Goal: Transaction & Acquisition: Subscribe to service/newsletter

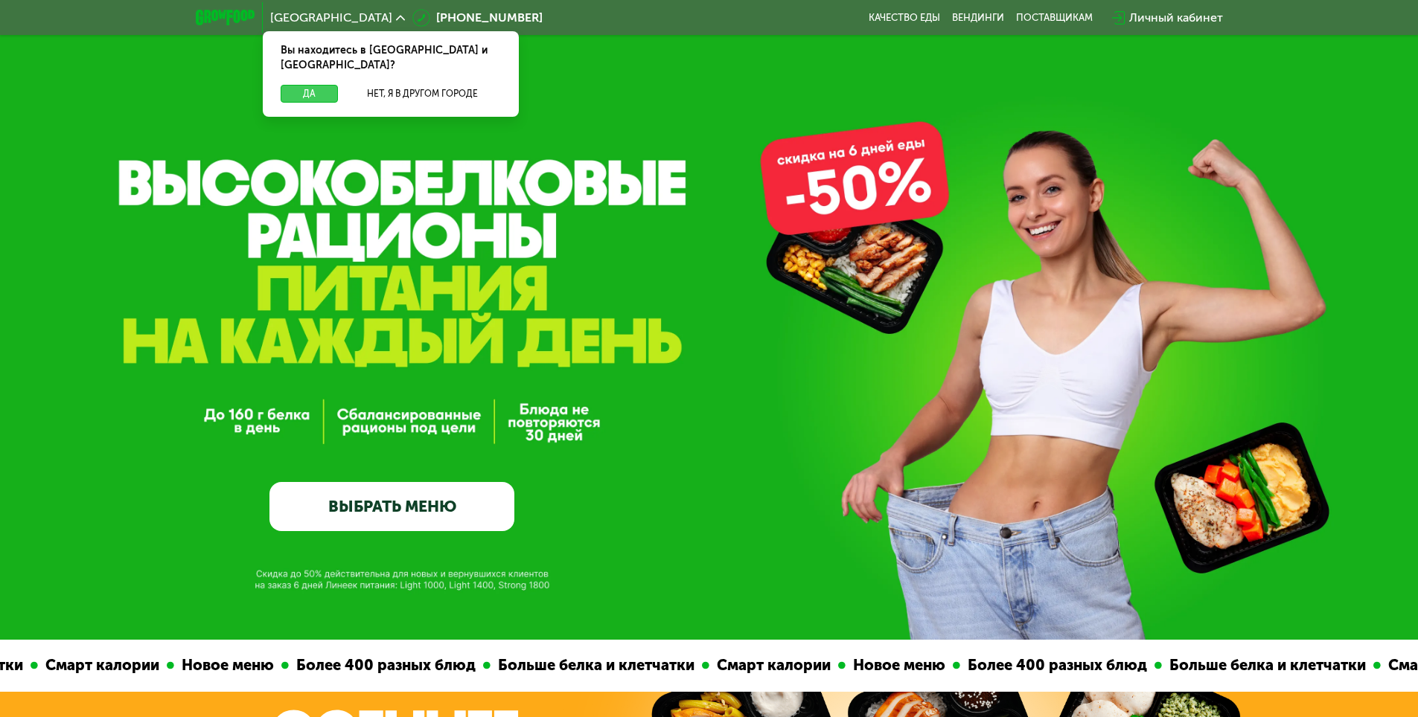
click at [295, 85] on button "Да" at bounding box center [309, 94] width 57 height 18
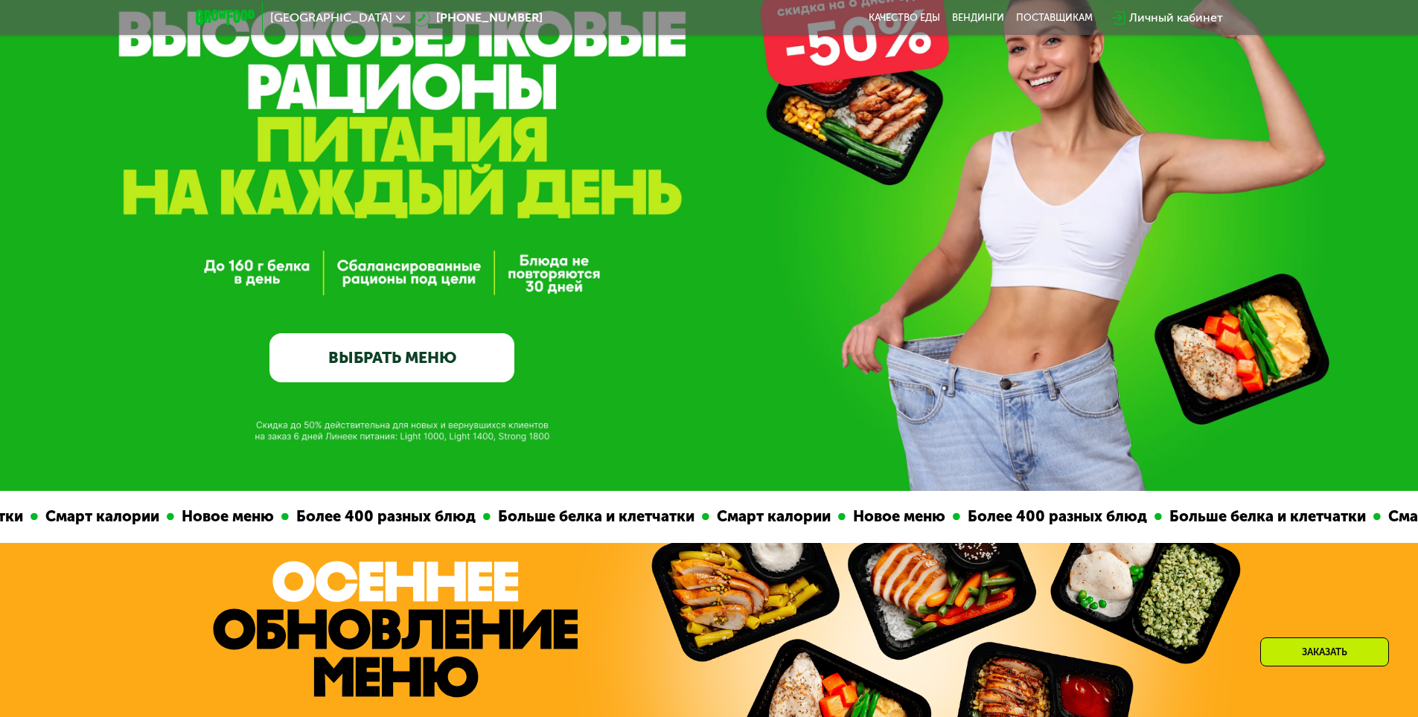
click at [447, 355] on link "ВЫБРАТЬ МЕНЮ" at bounding box center [391, 357] width 245 height 49
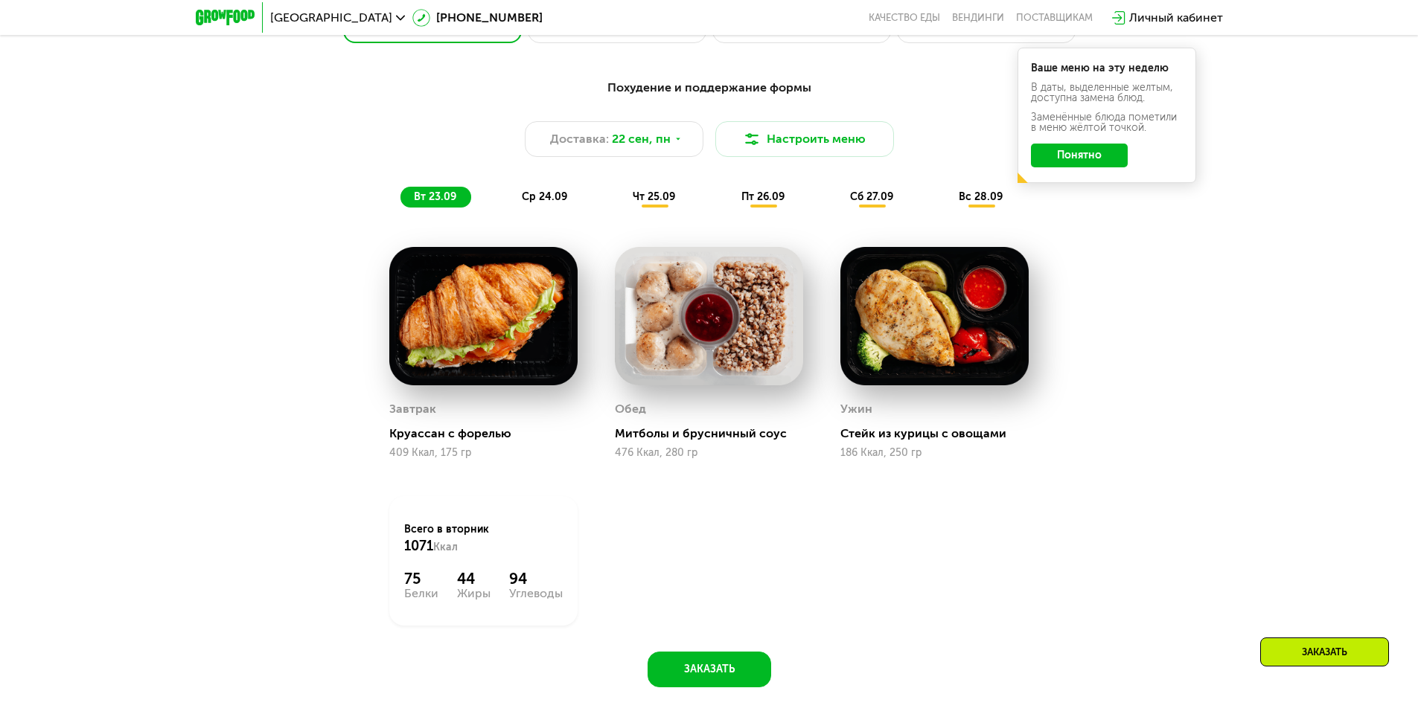
scroll to position [1308, 0]
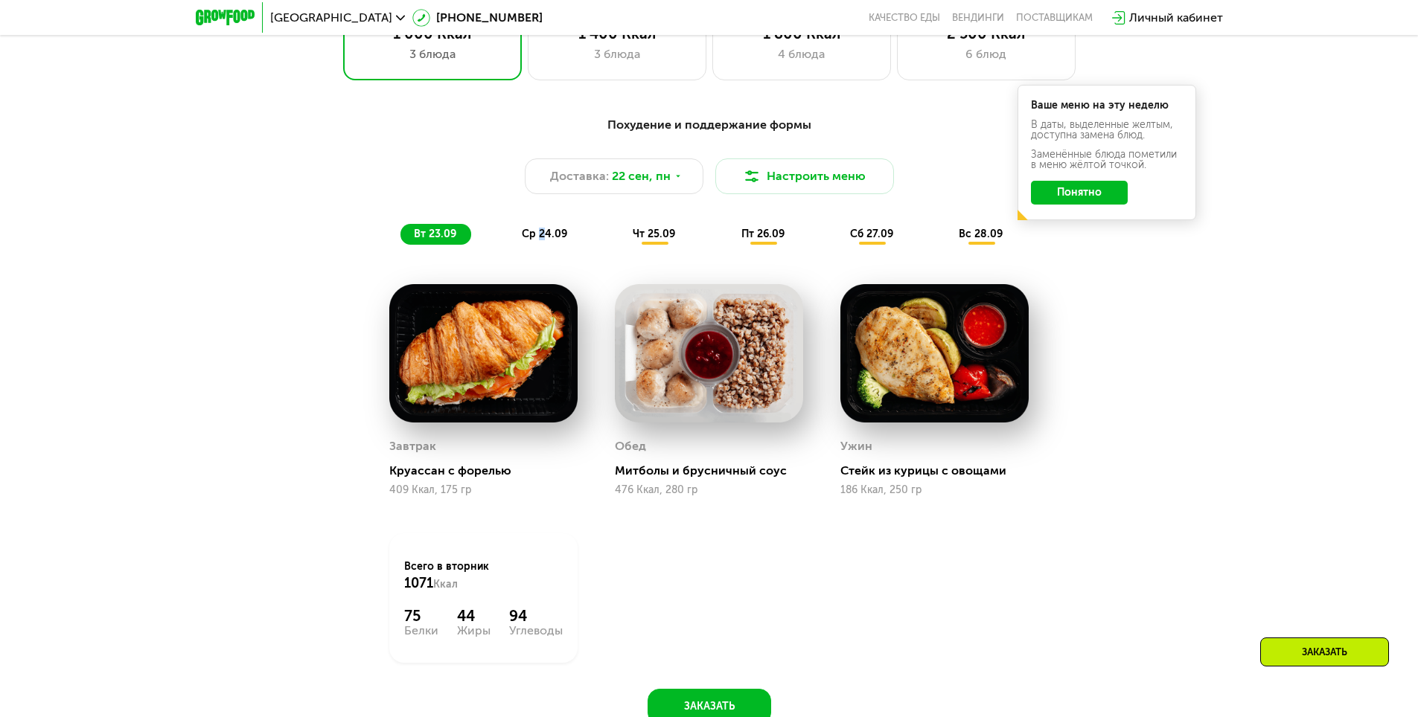
click at [542, 240] on span "ср 24.09" at bounding box center [544, 234] width 45 height 13
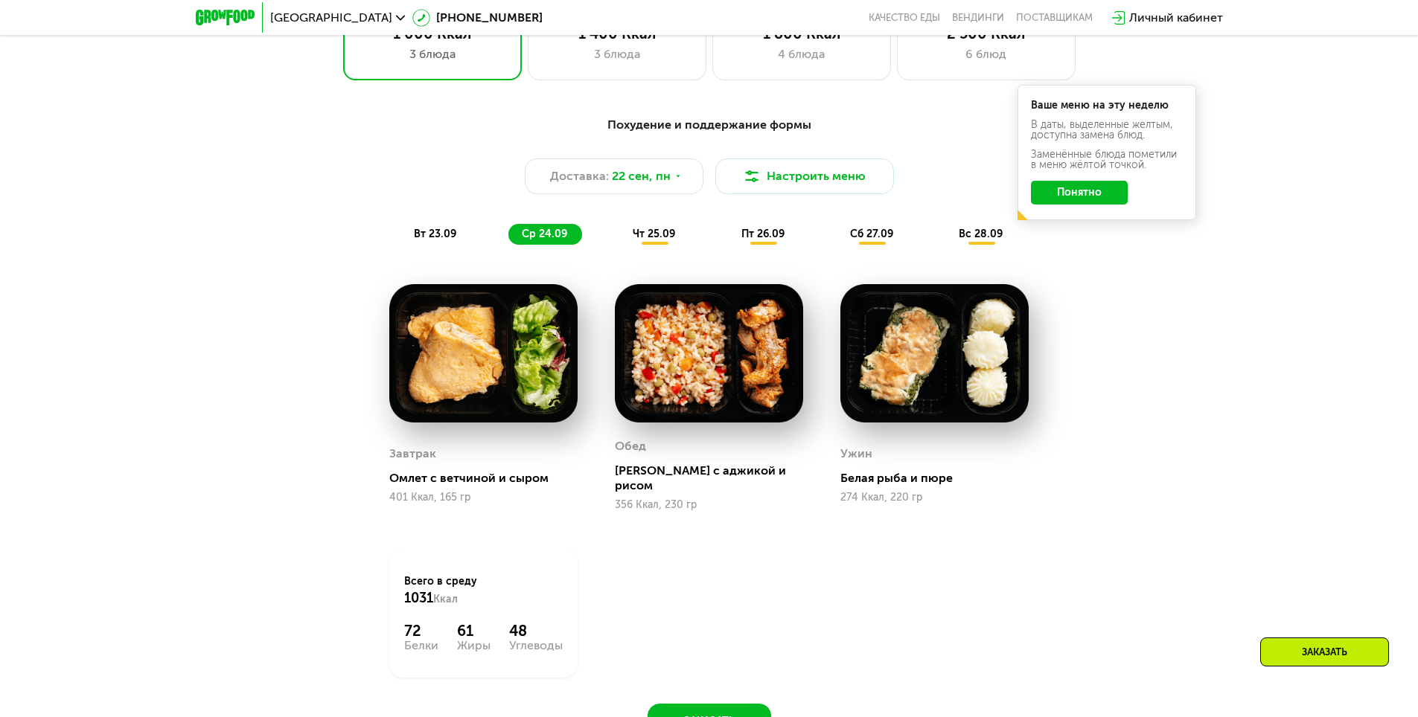
click at [605, 276] on div "[PERSON_NAME] с аджикой и рисом 356 Ккал, 230 гр" at bounding box center [709, 398] width 226 height 264
click at [664, 240] on span "чт 25.09" at bounding box center [654, 234] width 42 height 13
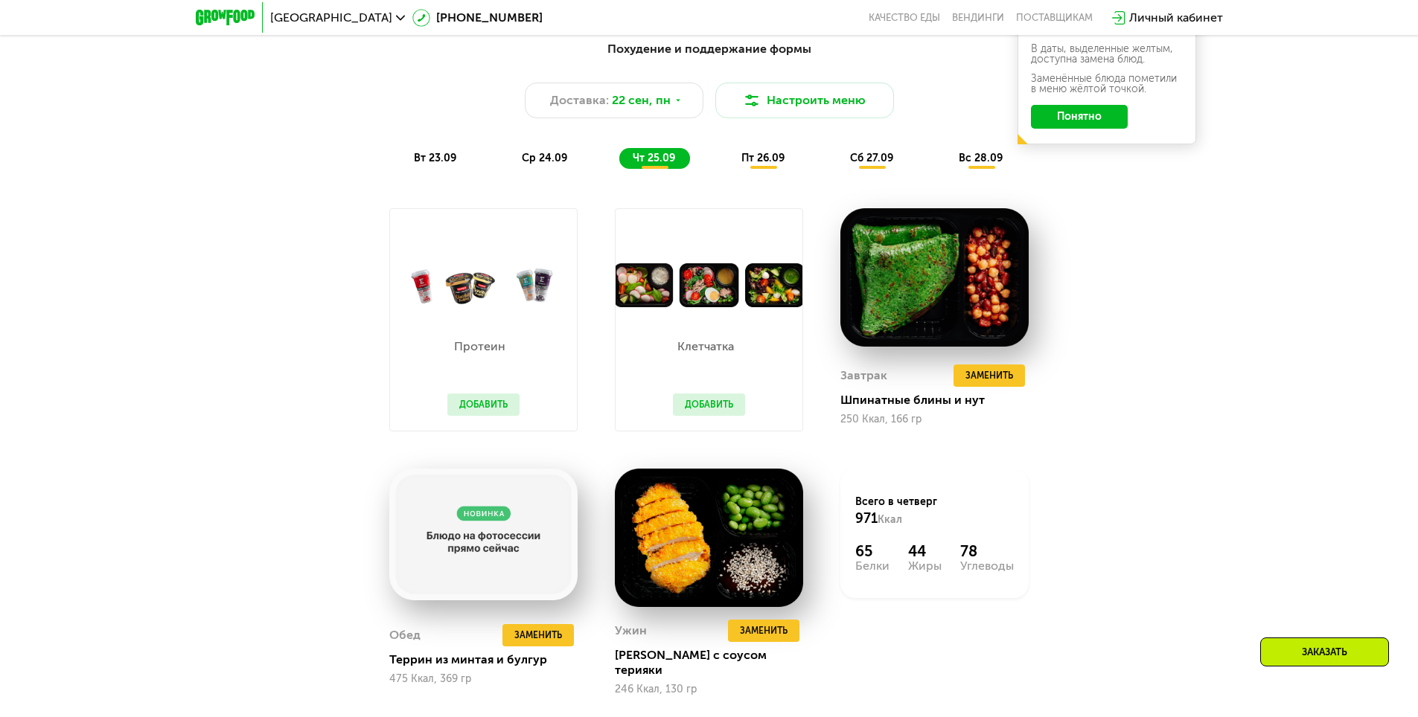
scroll to position [1383, 0]
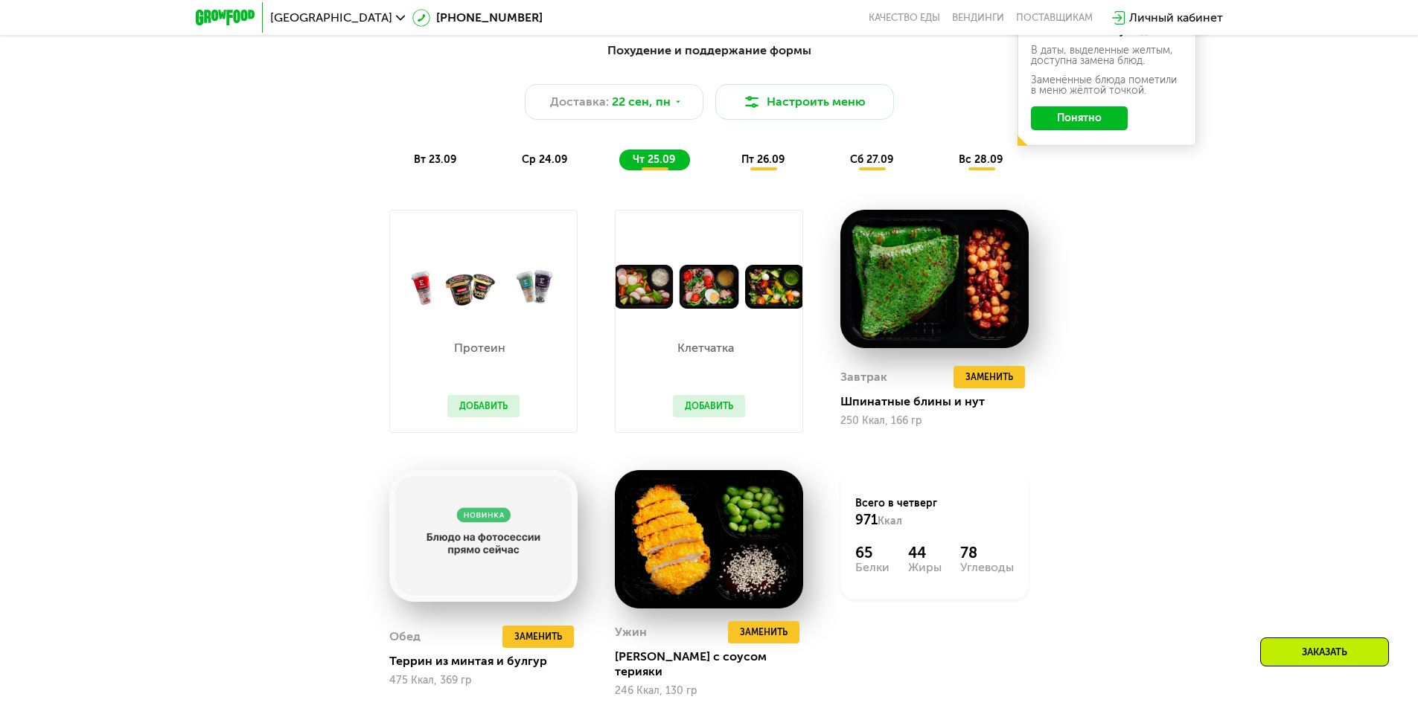
click at [766, 164] on span "пт 26.09" at bounding box center [762, 159] width 43 height 13
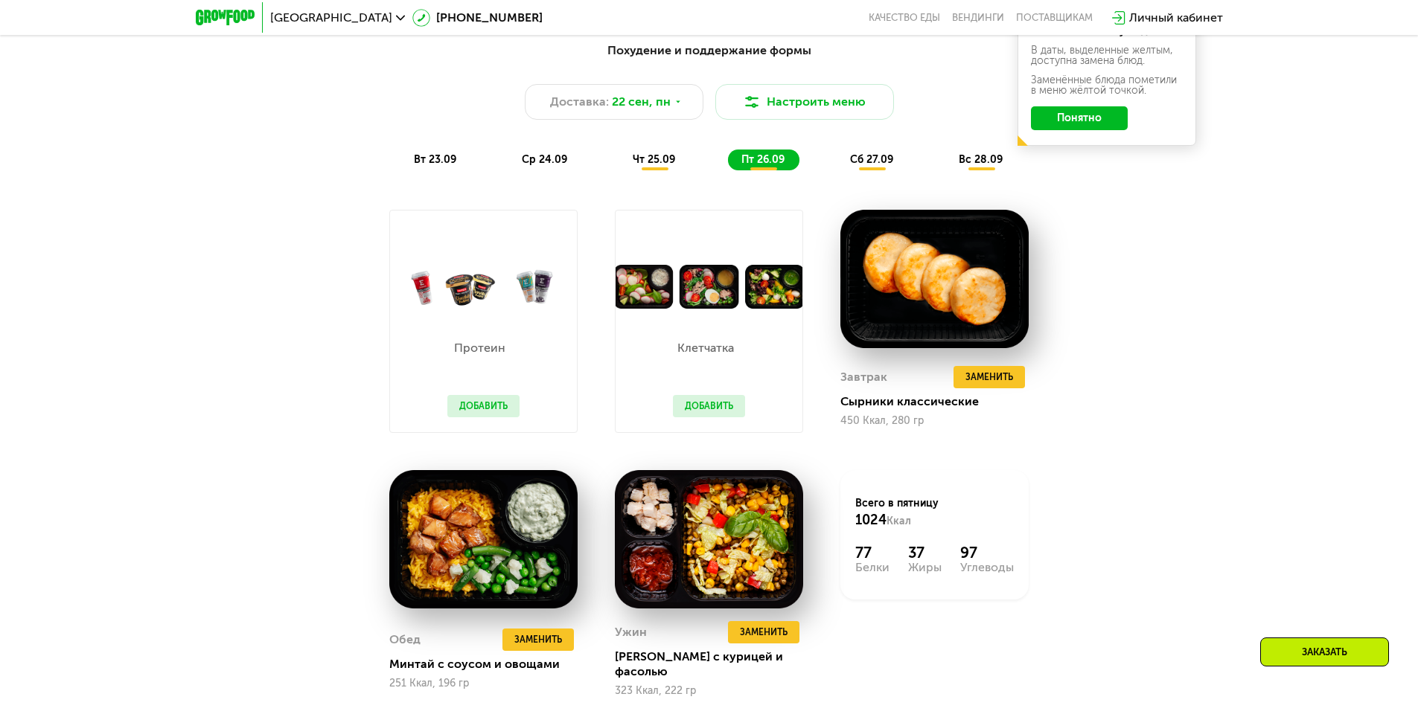
click at [877, 164] on span "сб 27.09" at bounding box center [871, 159] width 43 height 13
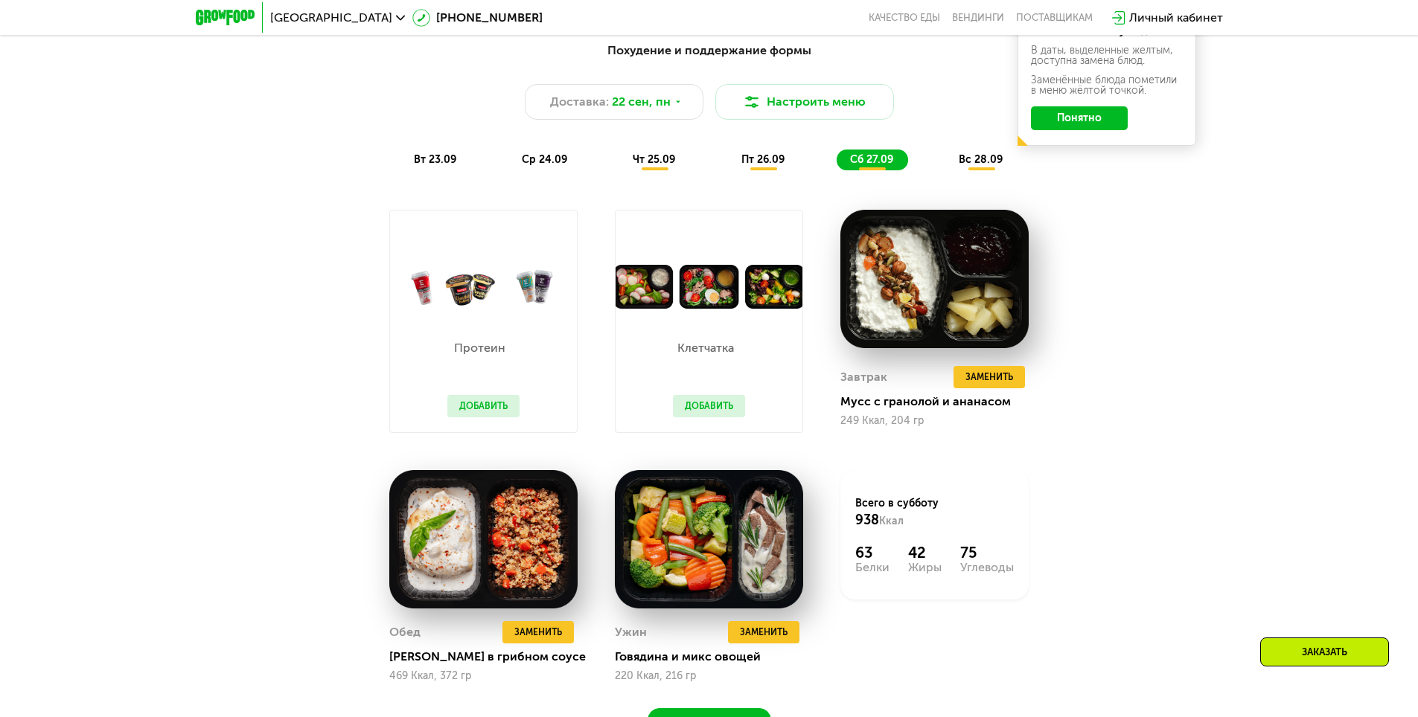
click at [987, 162] on span "вс 28.09" at bounding box center [981, 159] width 44 height 13
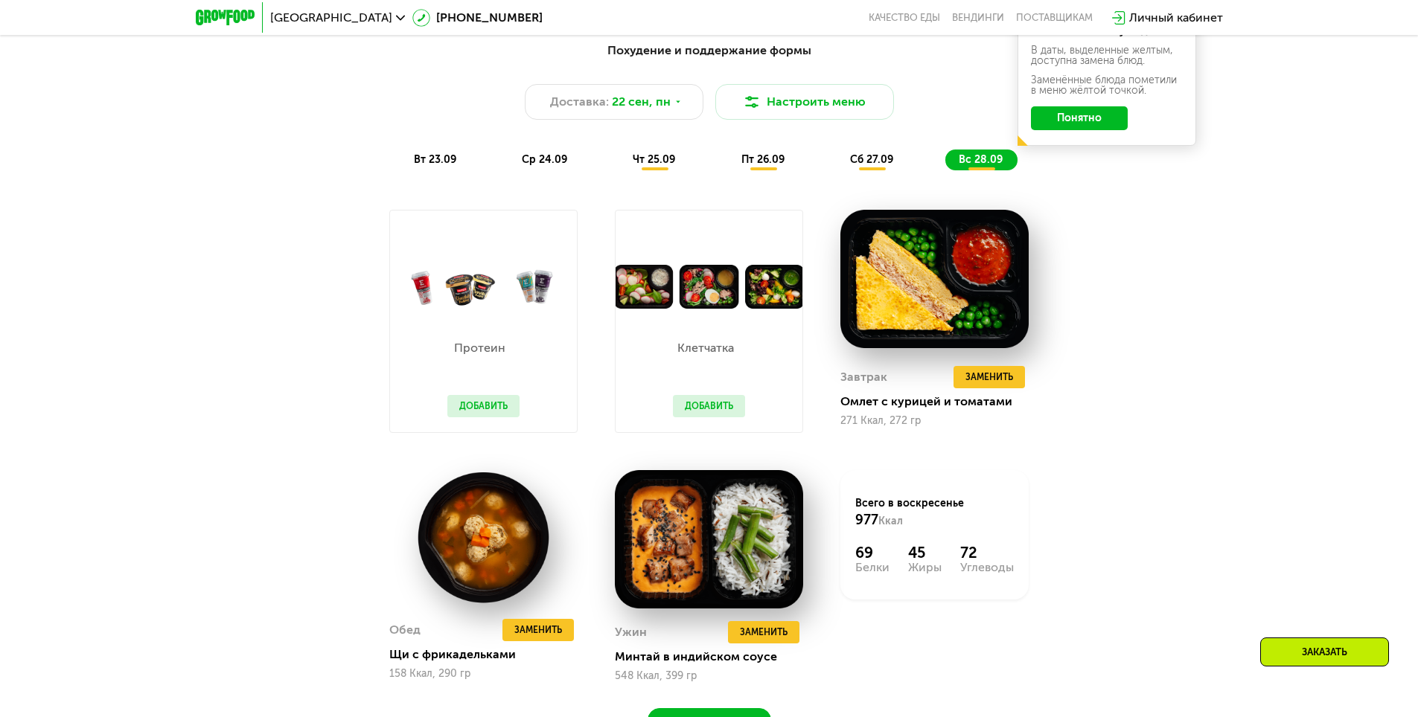
click at [444, 163] on span "вт 23.09" at bounding box center [435, 159] width 42 height 13
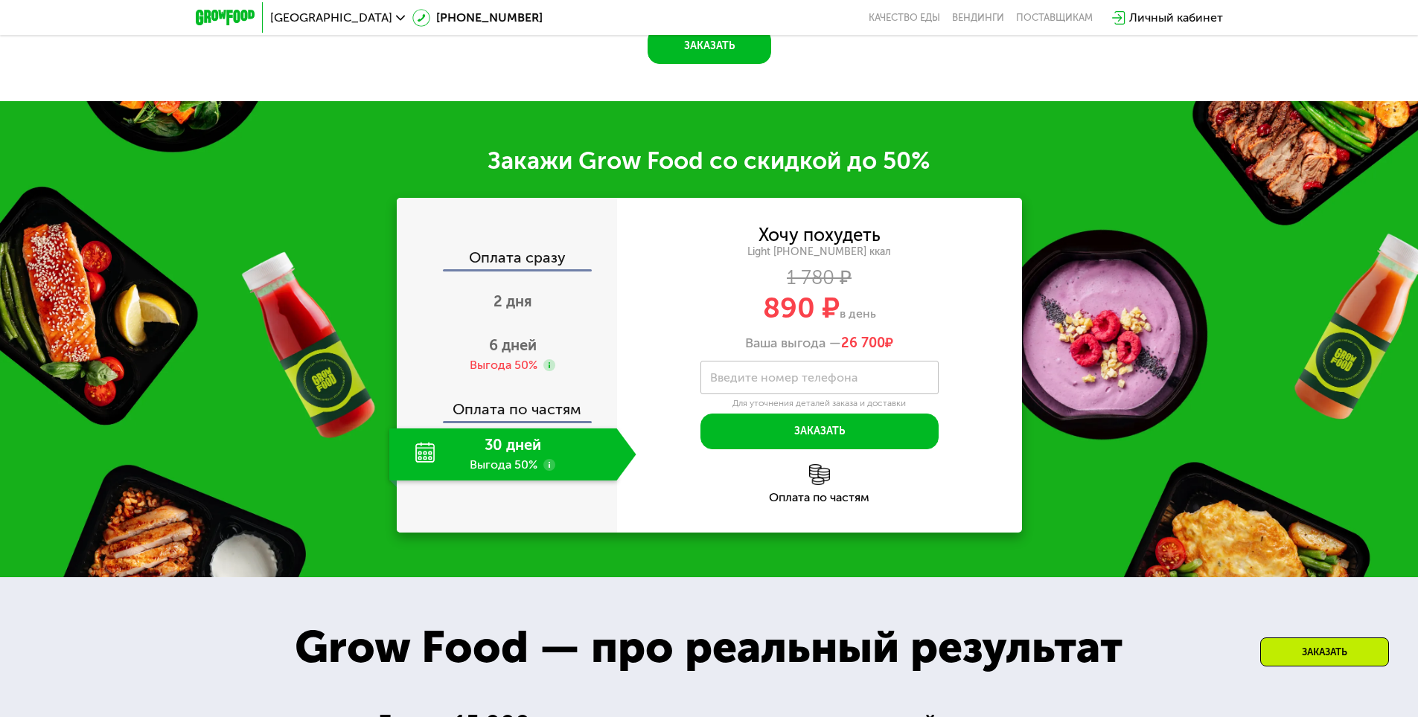
scroll to position [1978, 0]
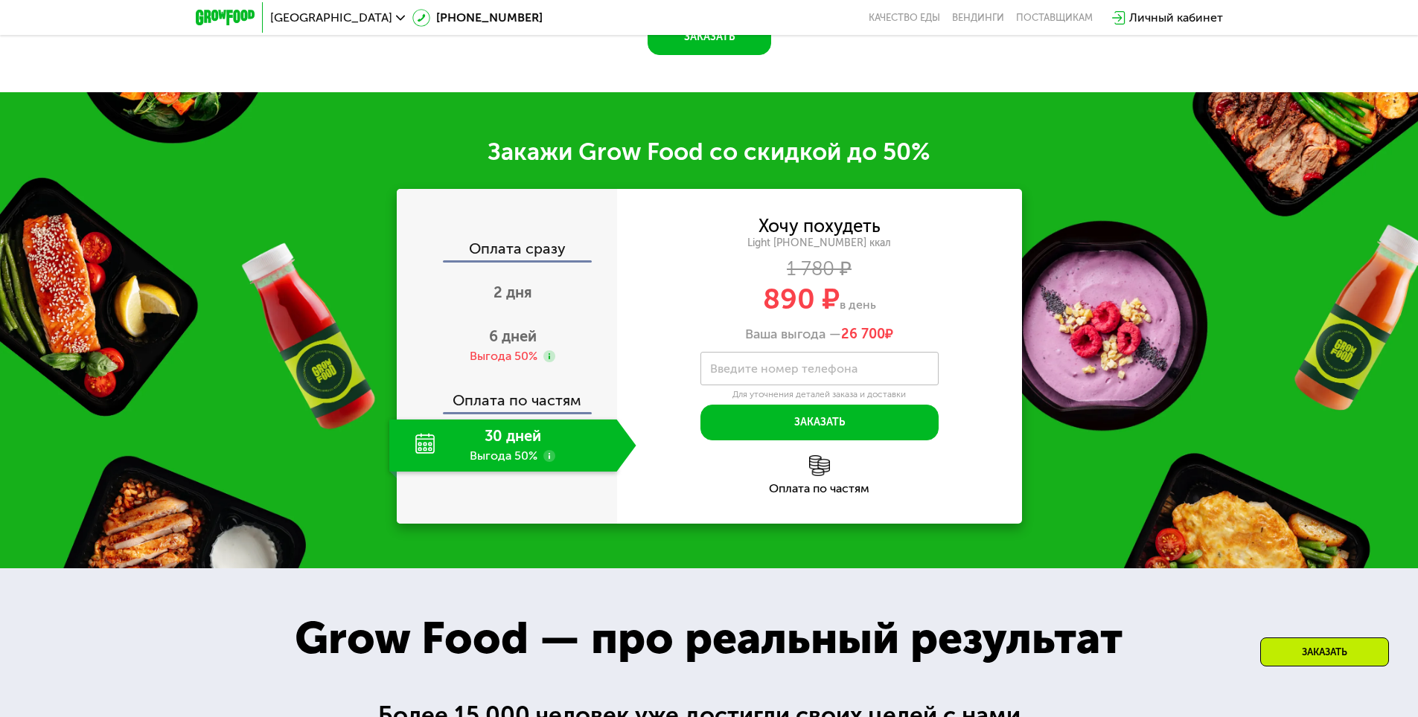
click at [510, 451] on div "30 дней Выгода 50%" at bounding box center [503, 446] width 228 height 52
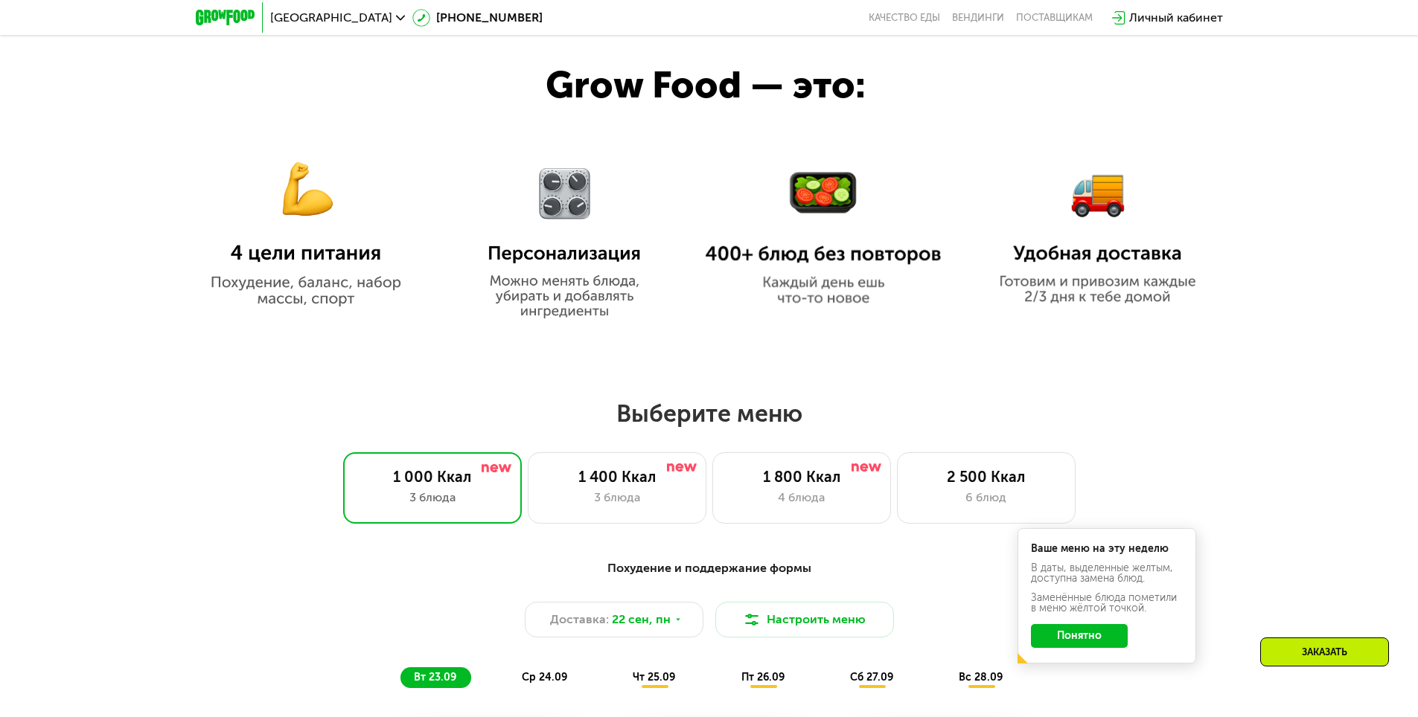
scroll to position [862, 0]
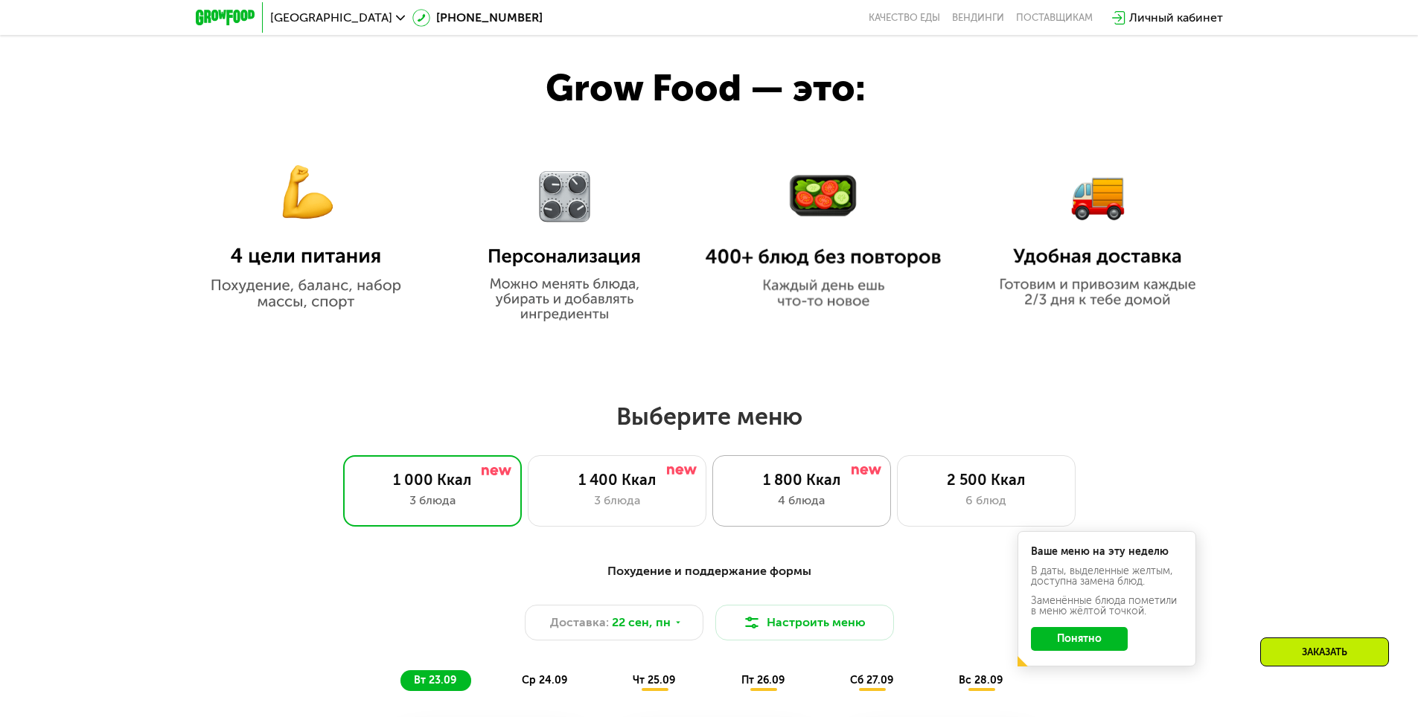
click at [852, 499] on div "4 блюда" at bounding box center [801, 501] width 147 height 18
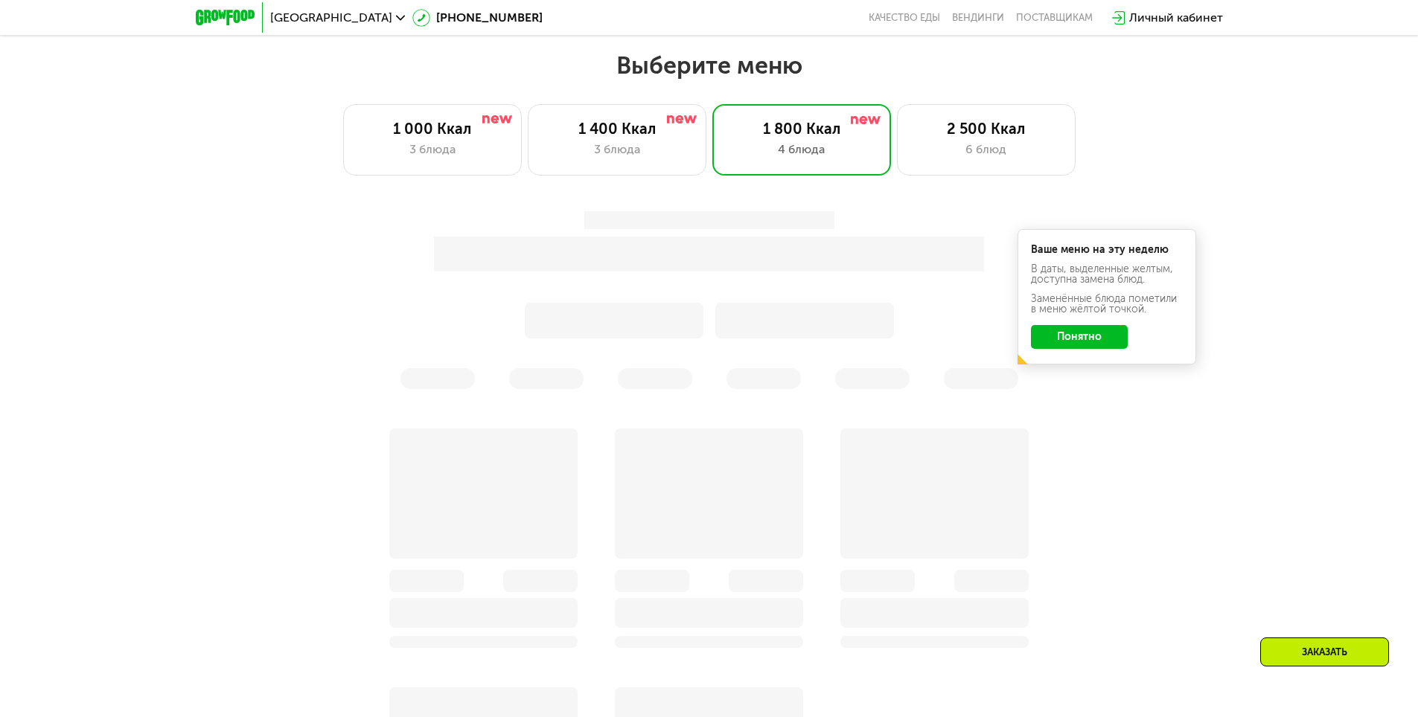
scroll to position [1234, 0]
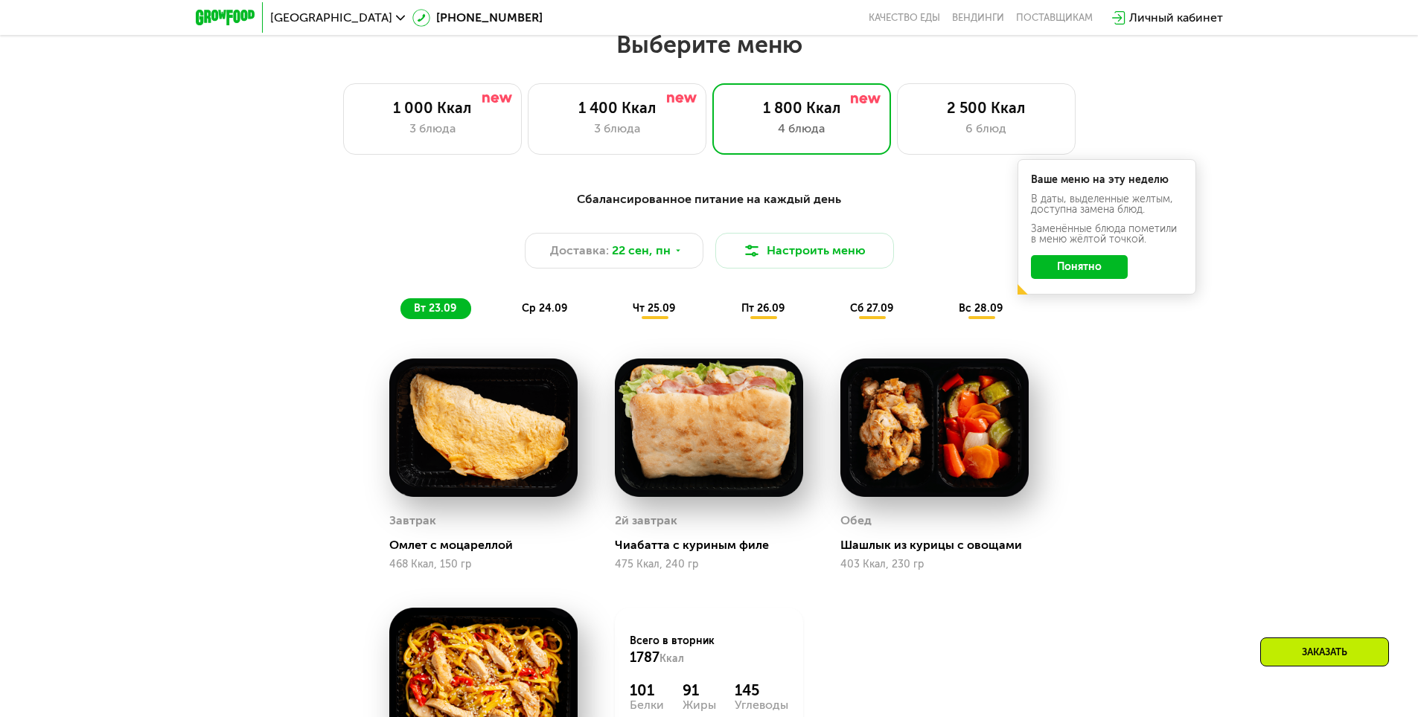
click at [1096, 259] on div "Ваше меню на эту неделю В даты, выделенные желтым, доступна замена блюд. Заменё…" at bounding box center [1106, 226] width 179 height 135
click at [1096, 266] on button "Понятно" at bounding box center [1079, 267] width 97 height 24
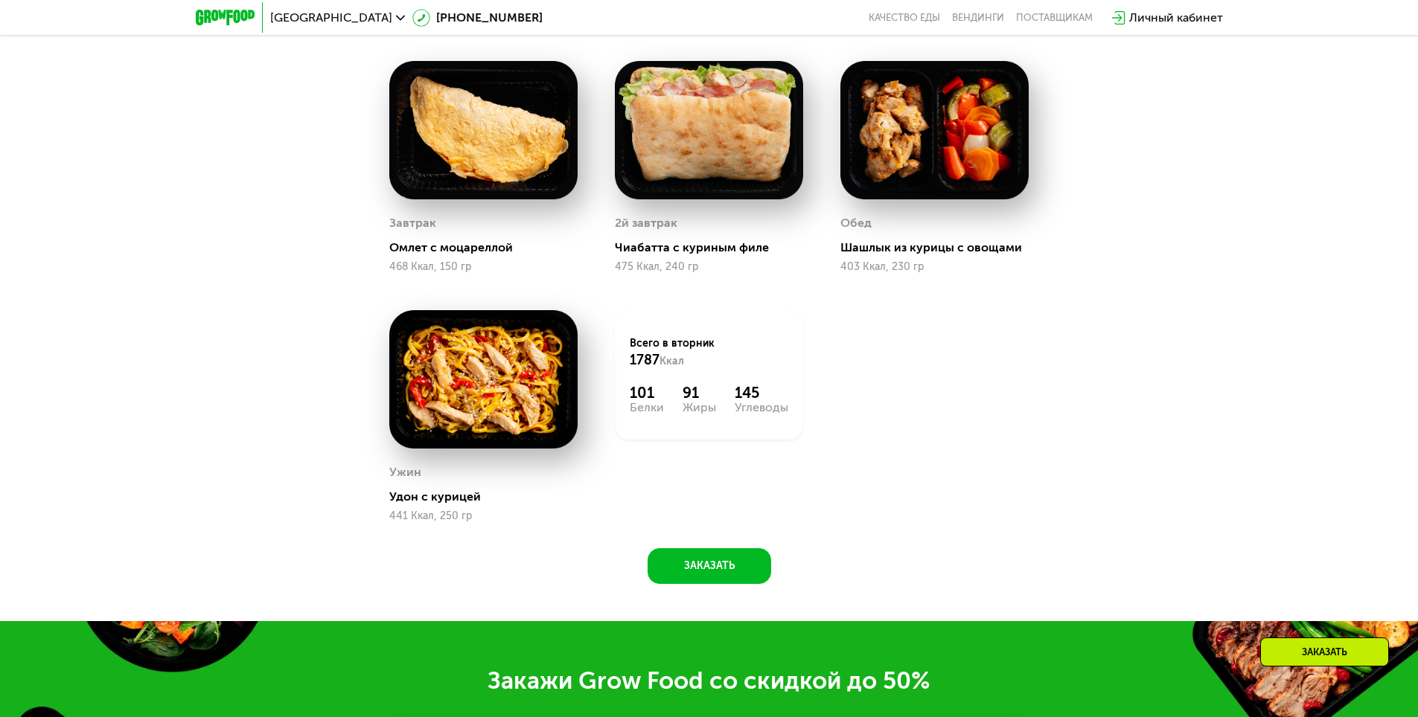
scroll to position [2053, 0]
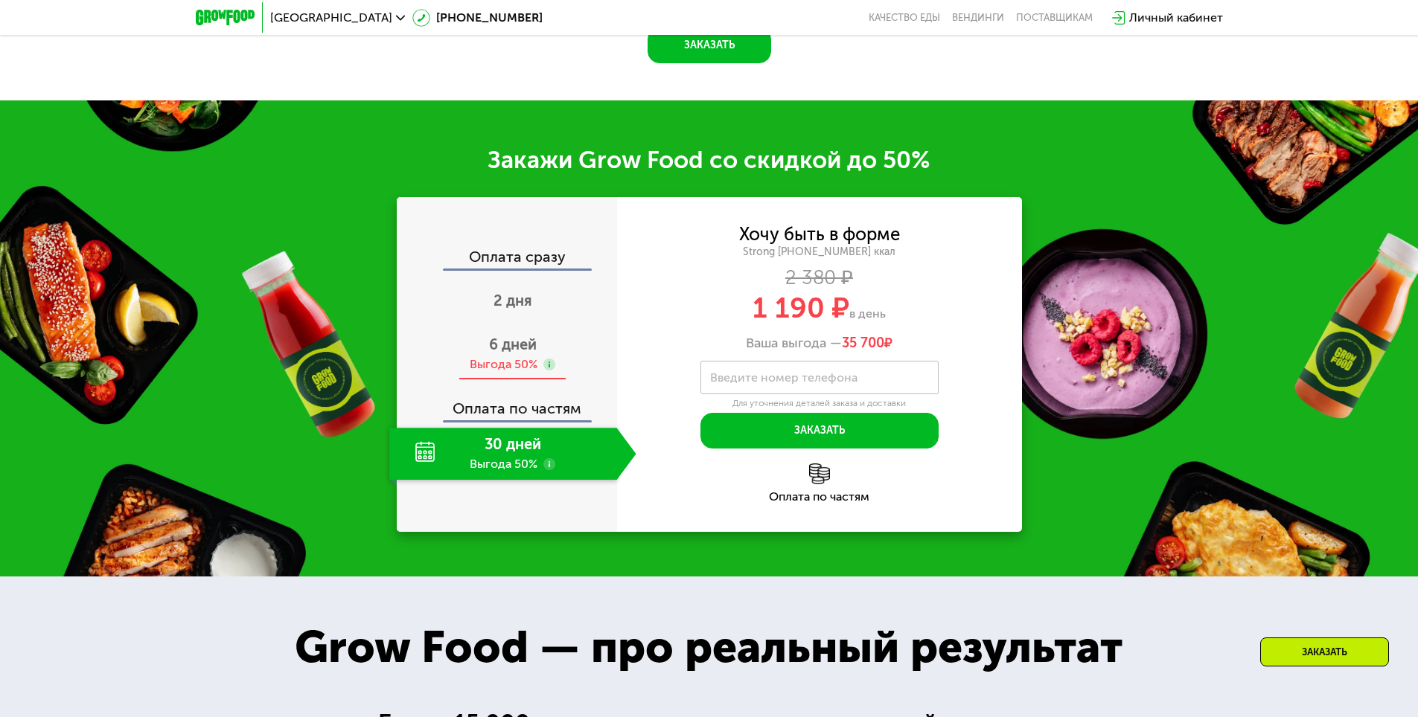
click at [502, 367] on div "Выгода 50%" at bounding box center [504, 364] width 68 height 16
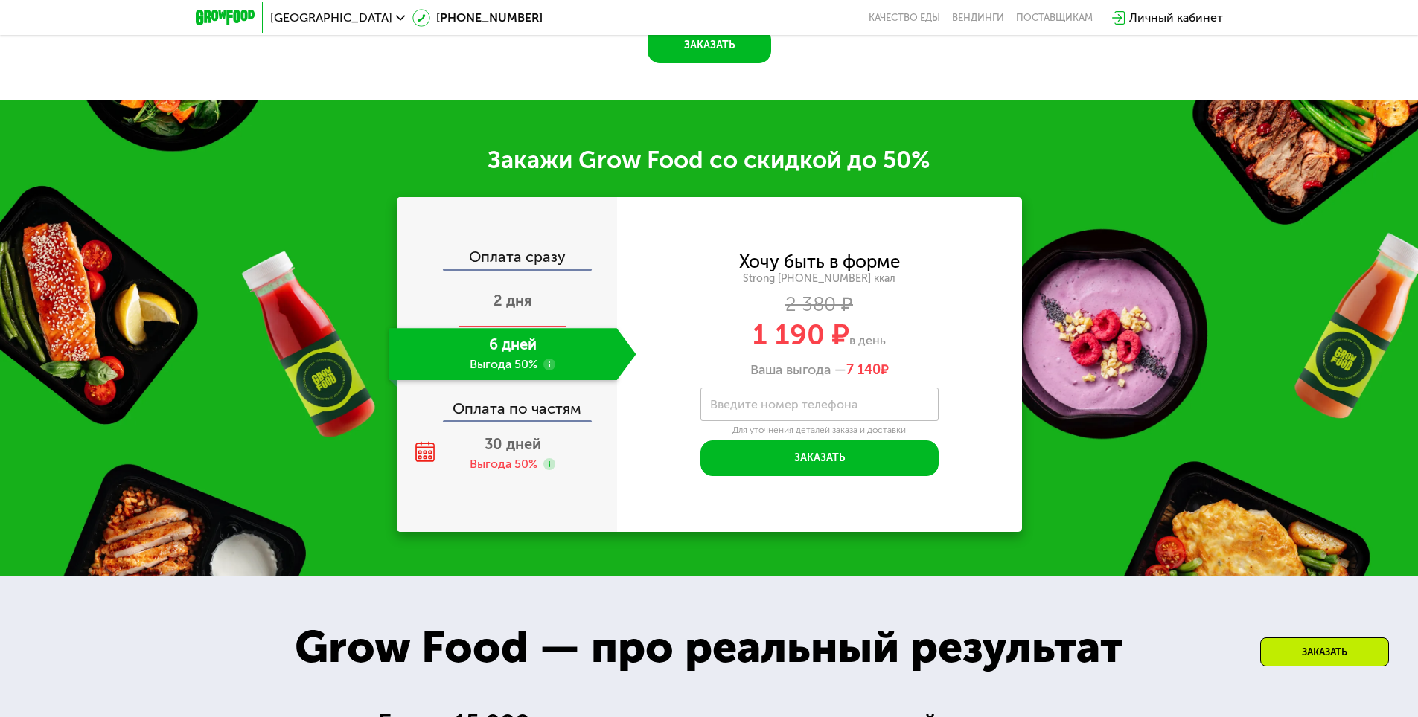
click at [513, 305] on span "2 дня" at bounding box center [512, 301] width 39 height 18
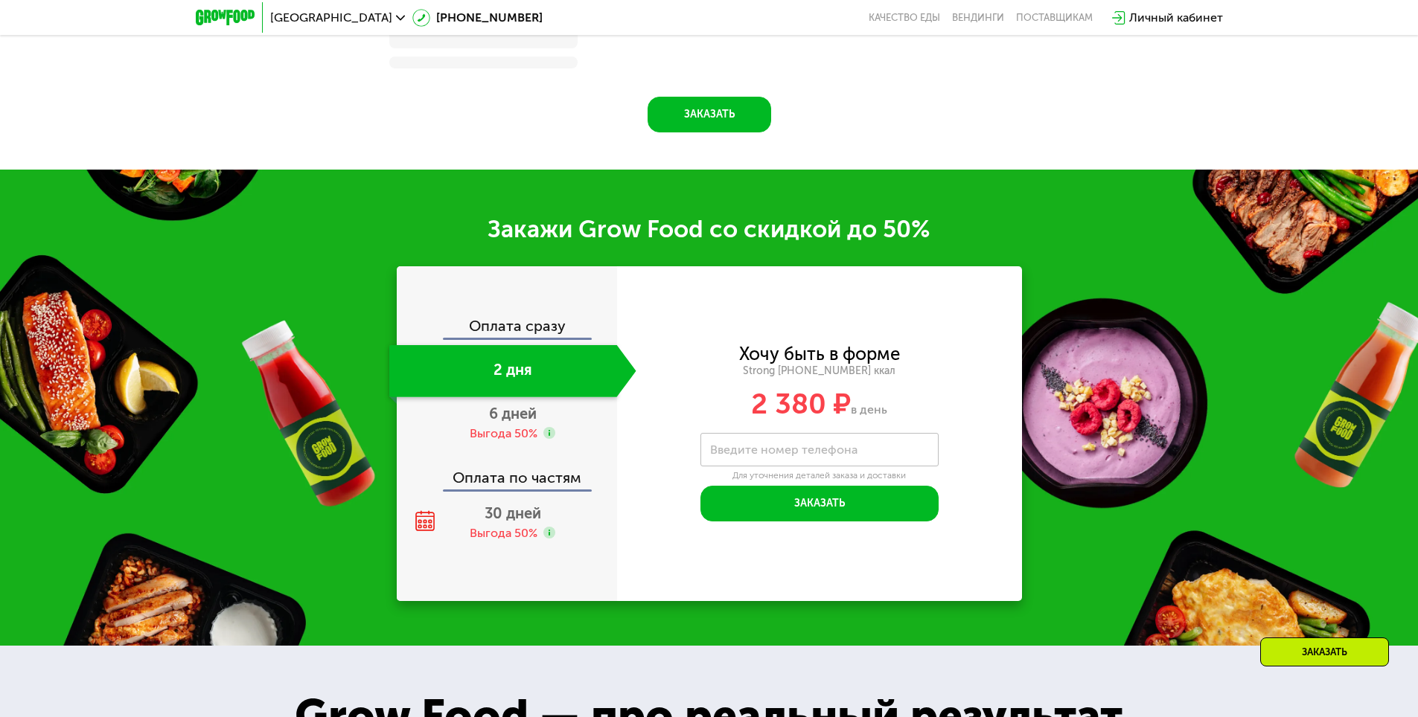
scroll to position [2122, 0]
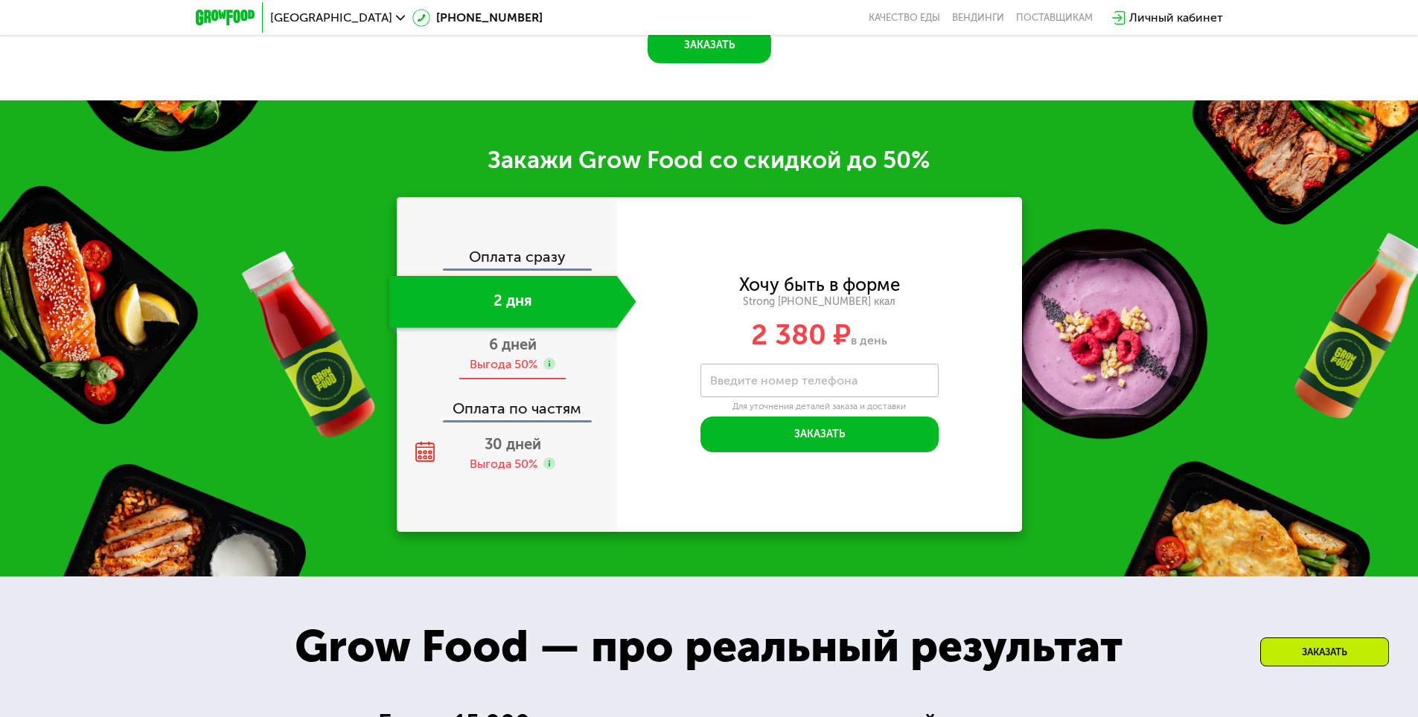
click at [515, 354] on span "6 дней" at bounding box center [513, 345] width 48 height 18
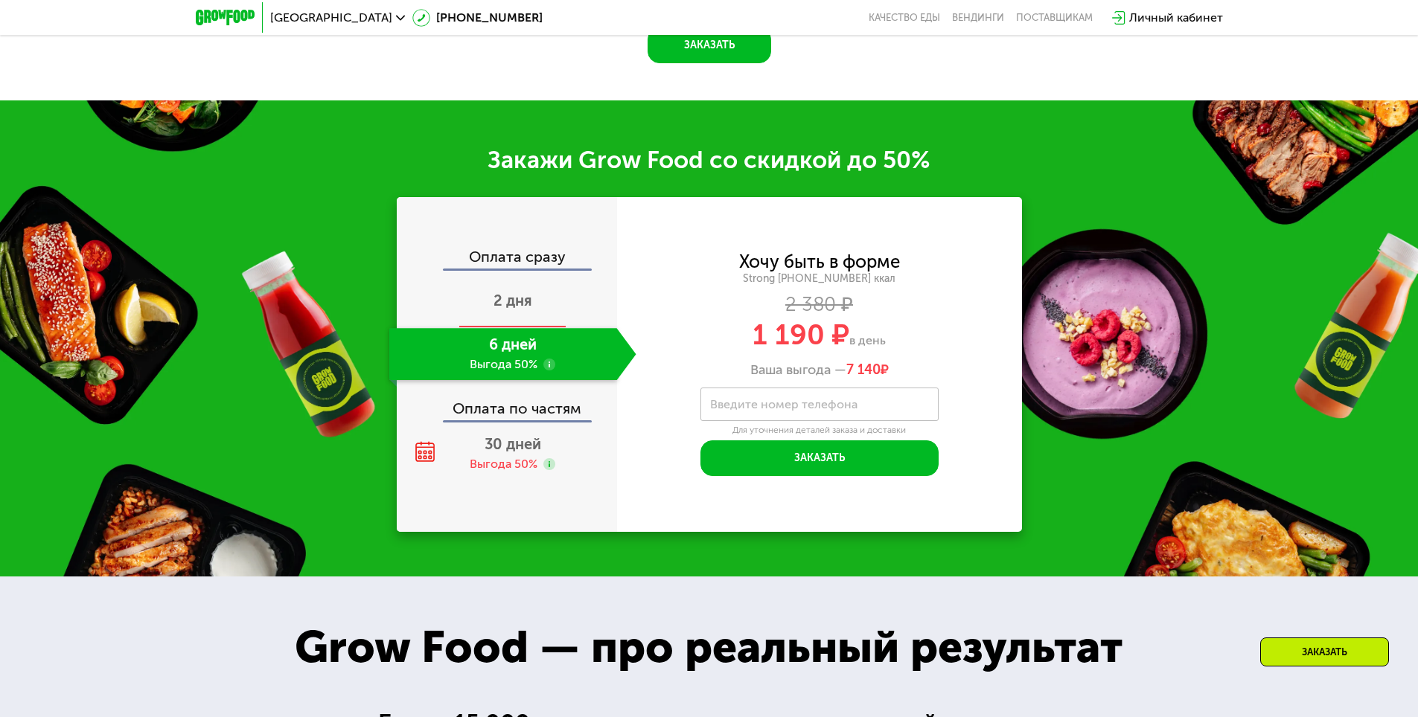
click at [513, 307] on span "2 дня" at bounding box center [512, 301] width 39 height 18
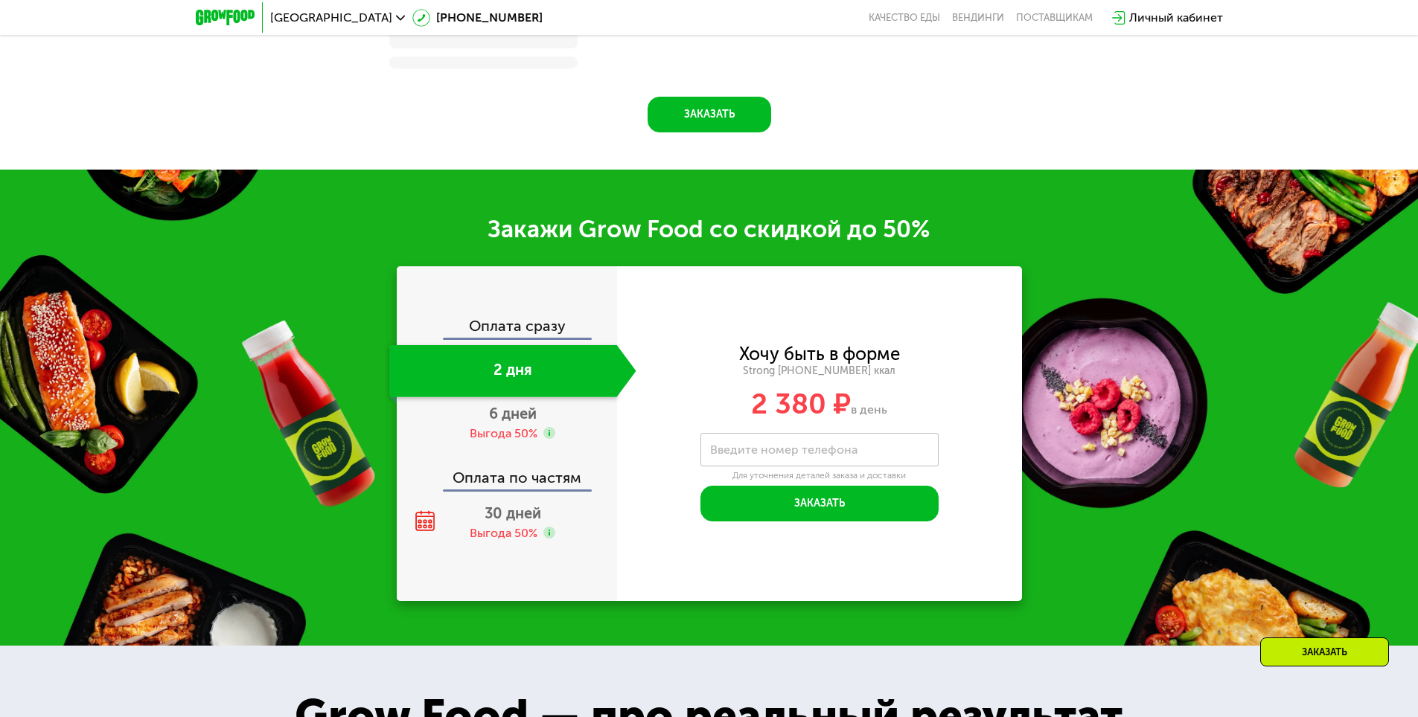
scroll to position [2053, 0]
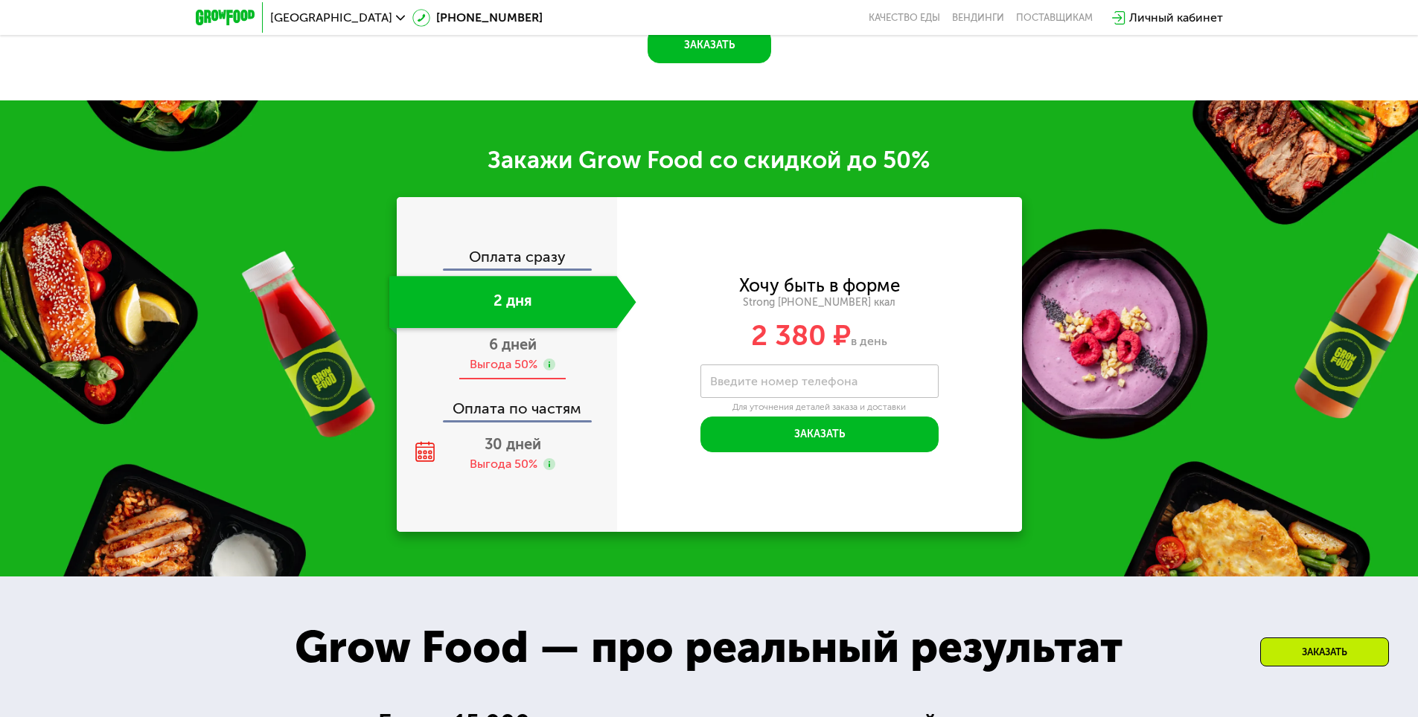
click at [512, 352] on span "6 дней" at bounding box center [513, 345] width 48 height 18
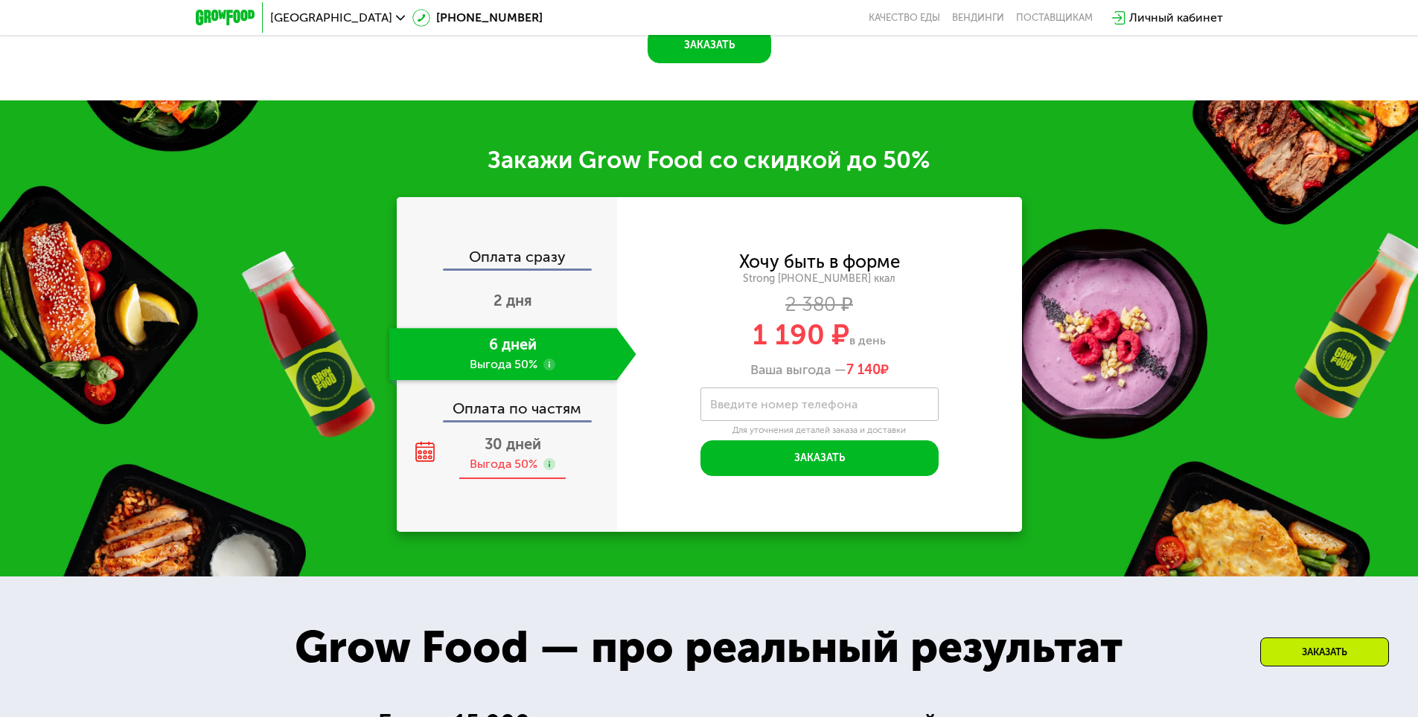
click at [517, 453] on span "30 дней" at bounding box center [513, 444] width 57 height 18
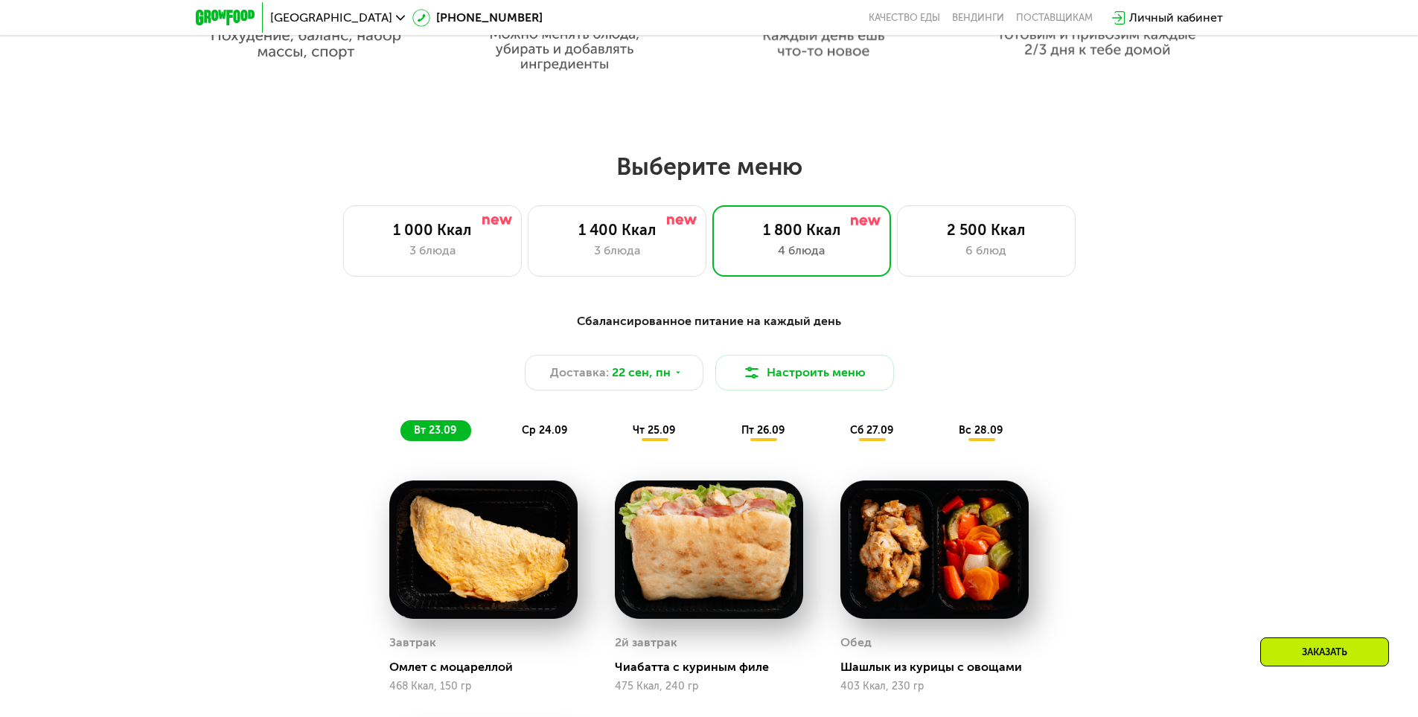
scroll to position [1085, 0]
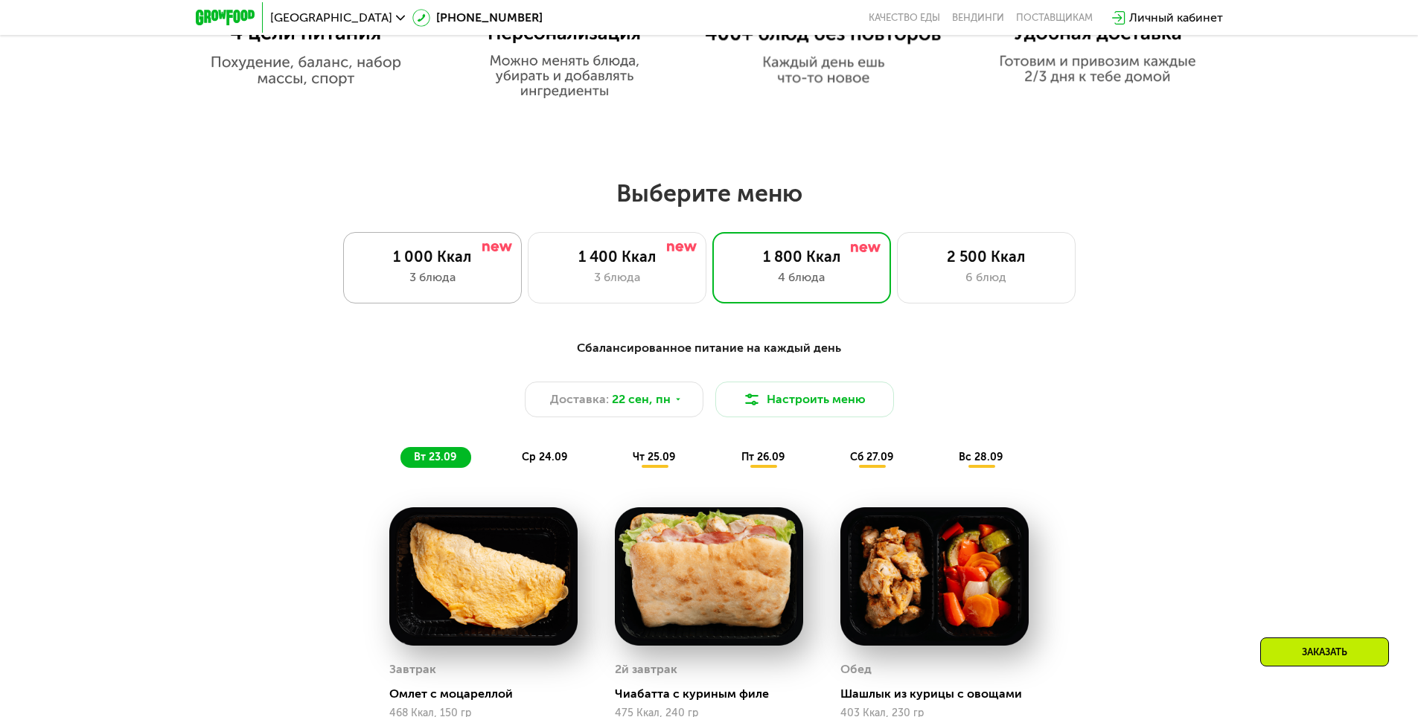
click at [440, 255] on div "1 000 Ккал" at bounding box center [432, 257] width 147 height 18
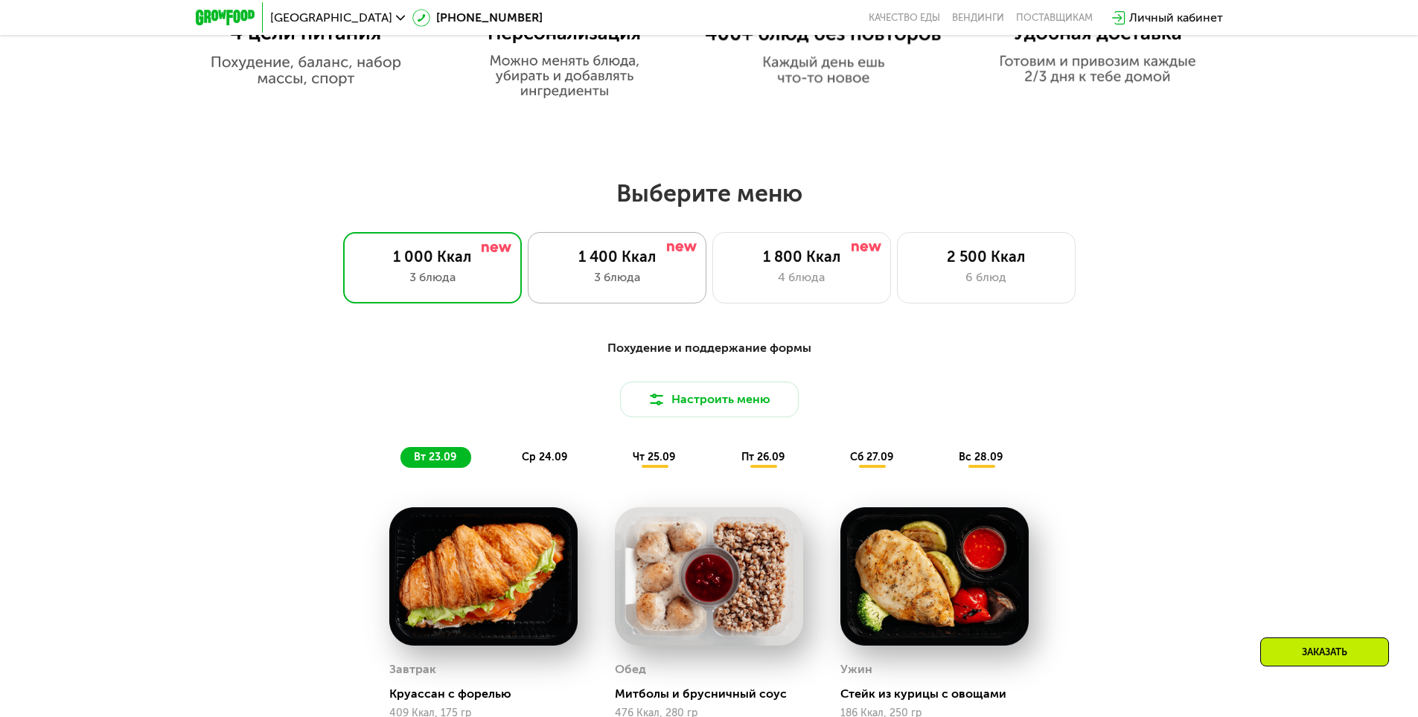
click at [624, 266] on div "1 400 Ккал" at bounding box center [616, 257] width 147 height 18
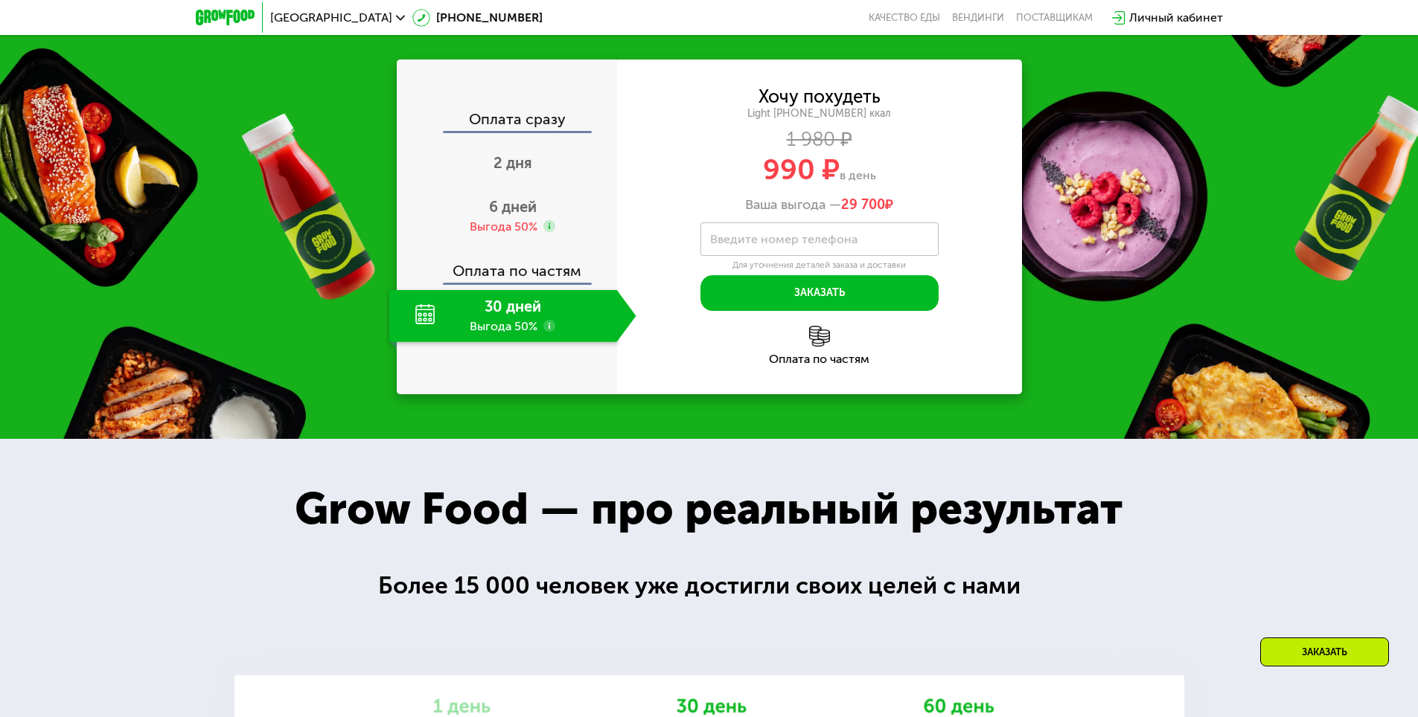
scroll to position [2053, 0]
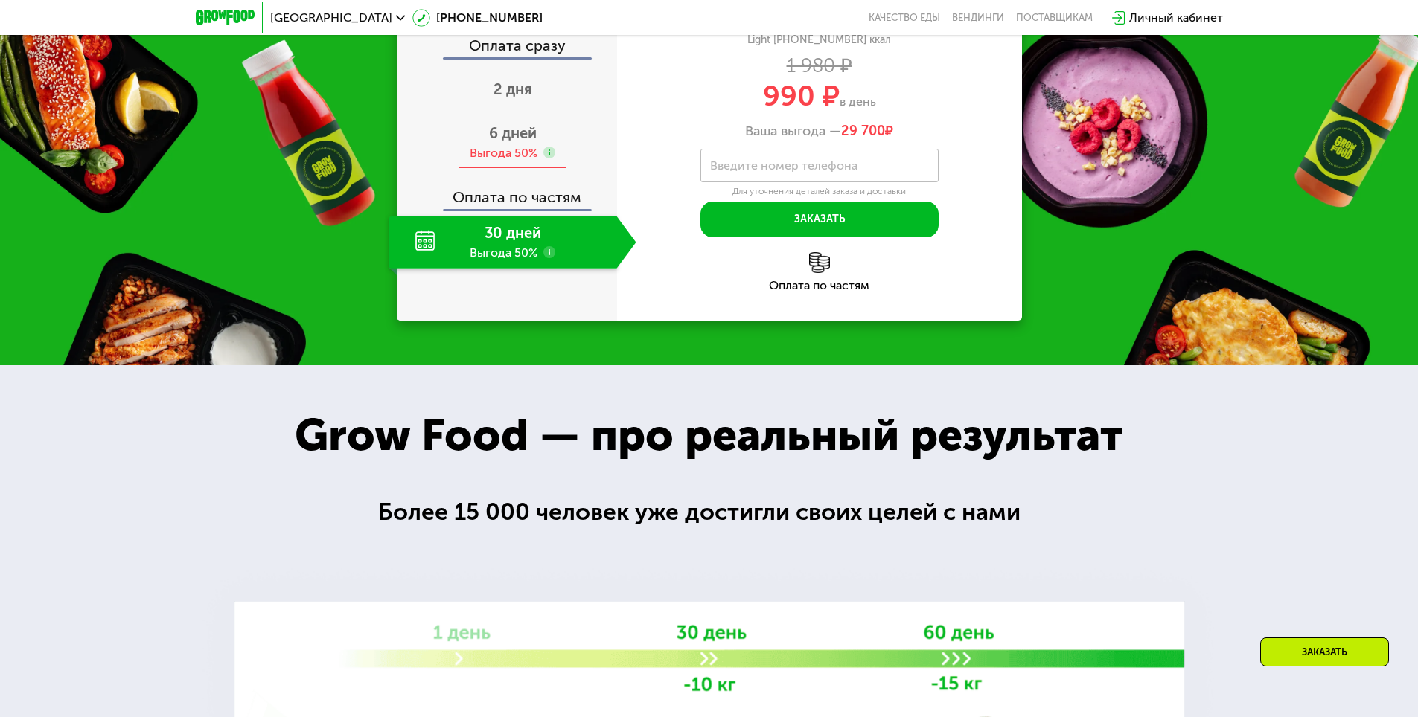
click at [521, 142] on span "6 дней" at bounding box center [513, 133] width 48 height 18
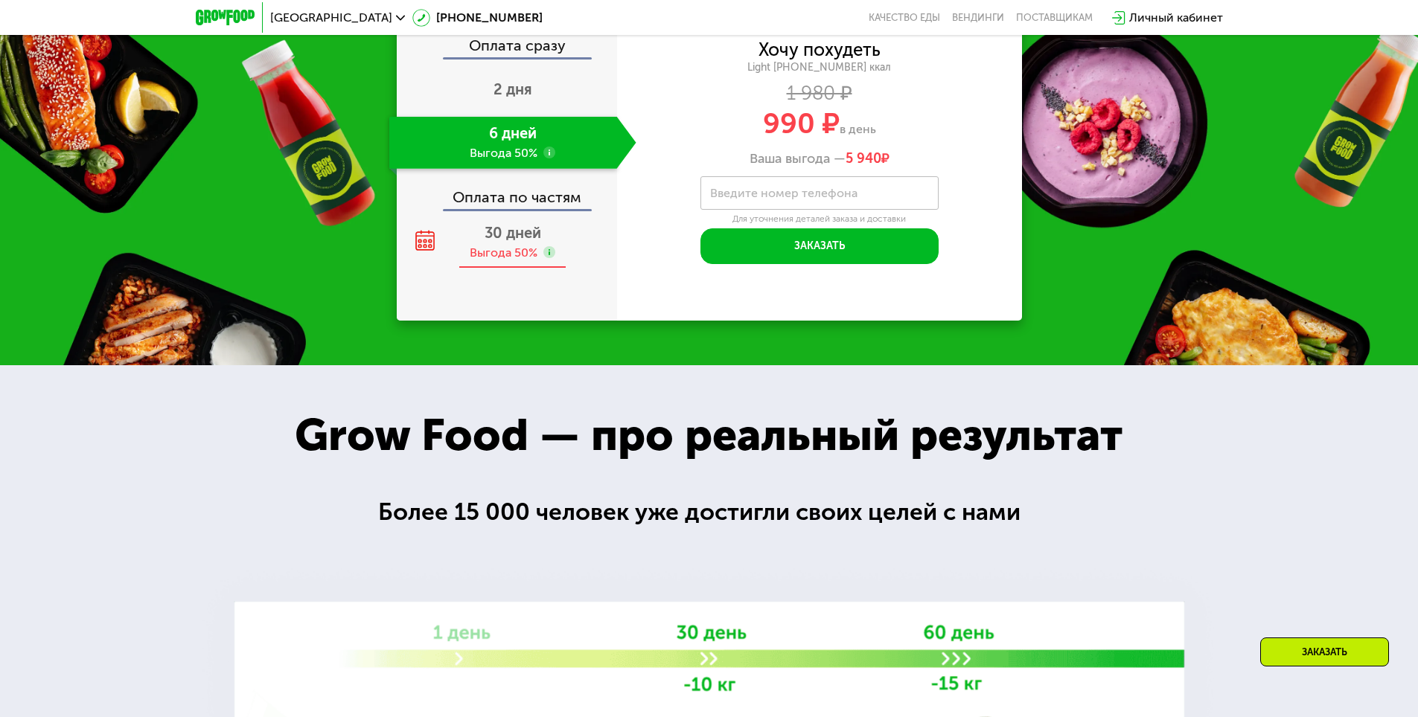
click at [546, 258] on use at bounding box center [549, 252] width 12 height 12
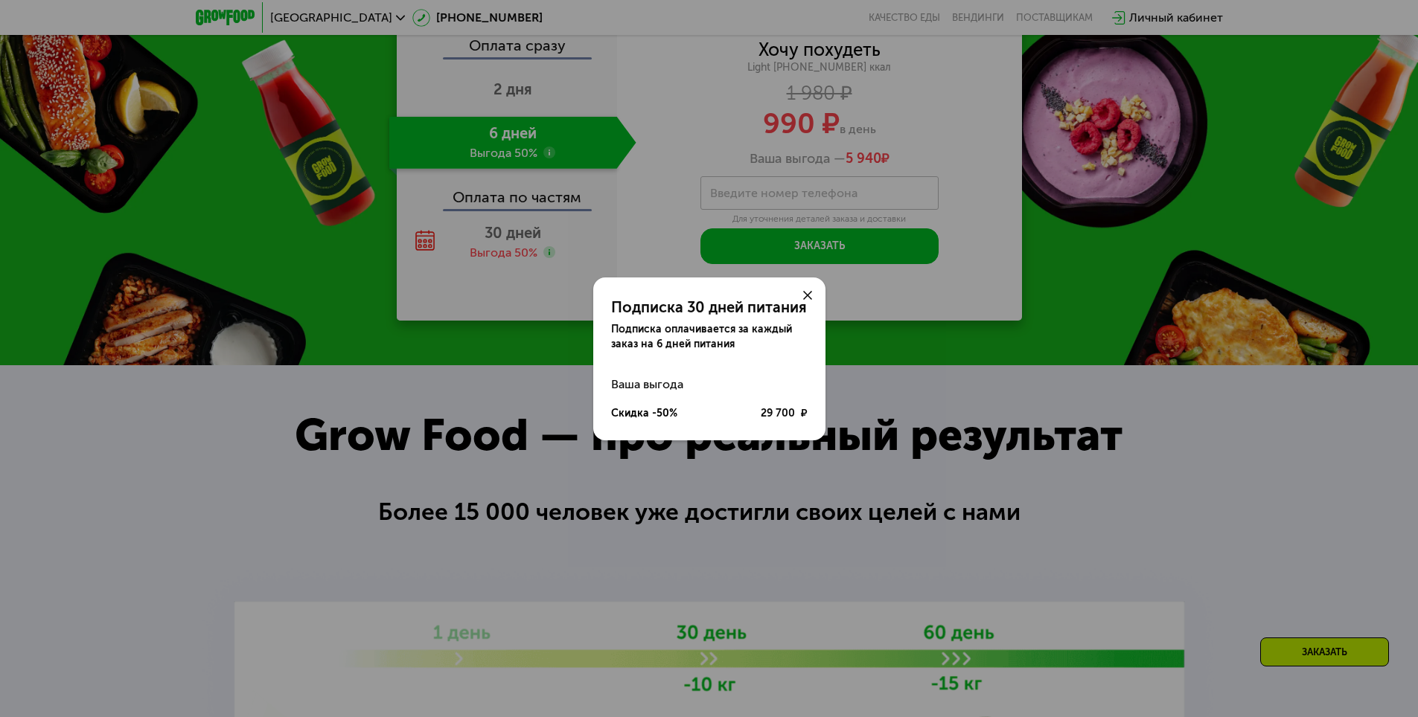
click at [531, 384] on div "Подписка 30 дней питания Подписка оплачивается за каждый заказ на 6 дней питани…" at bounding box center [709, 358] width 1418 height 717
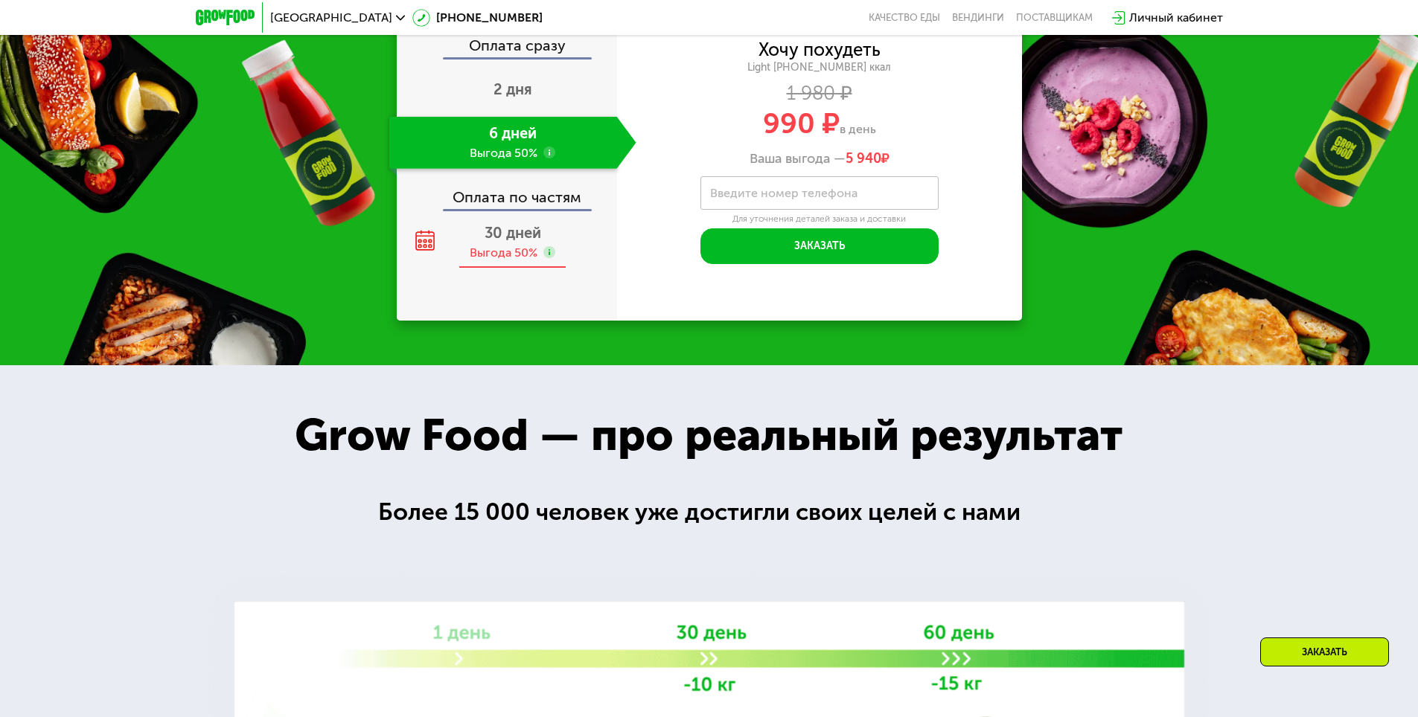
click at [554, 258] on use at bounding box center [549, 252] width 12 height 12
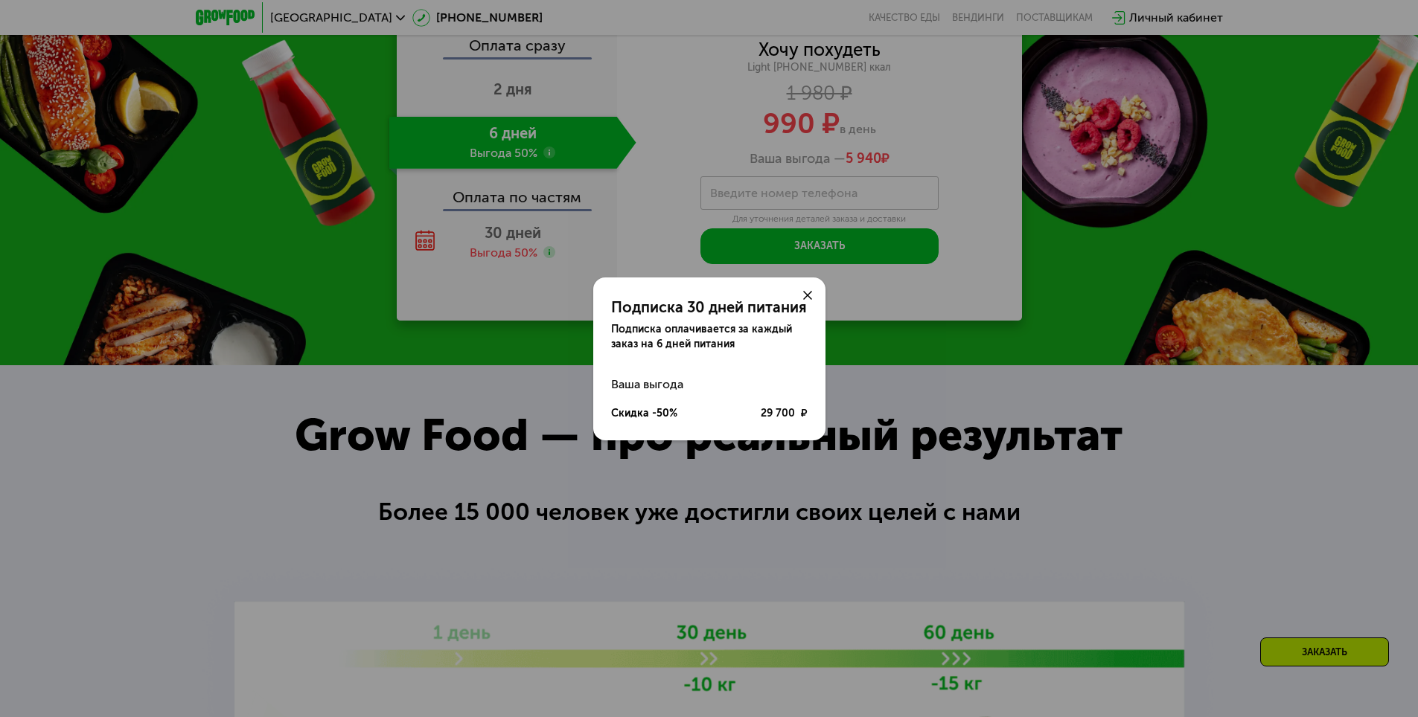
click at [500, 372] on div "Подписка 30 дней питания Подписка оплачивается за каждый заказ на 6 дней питани…" at bounding box center [709, 358] width 1418 height 717
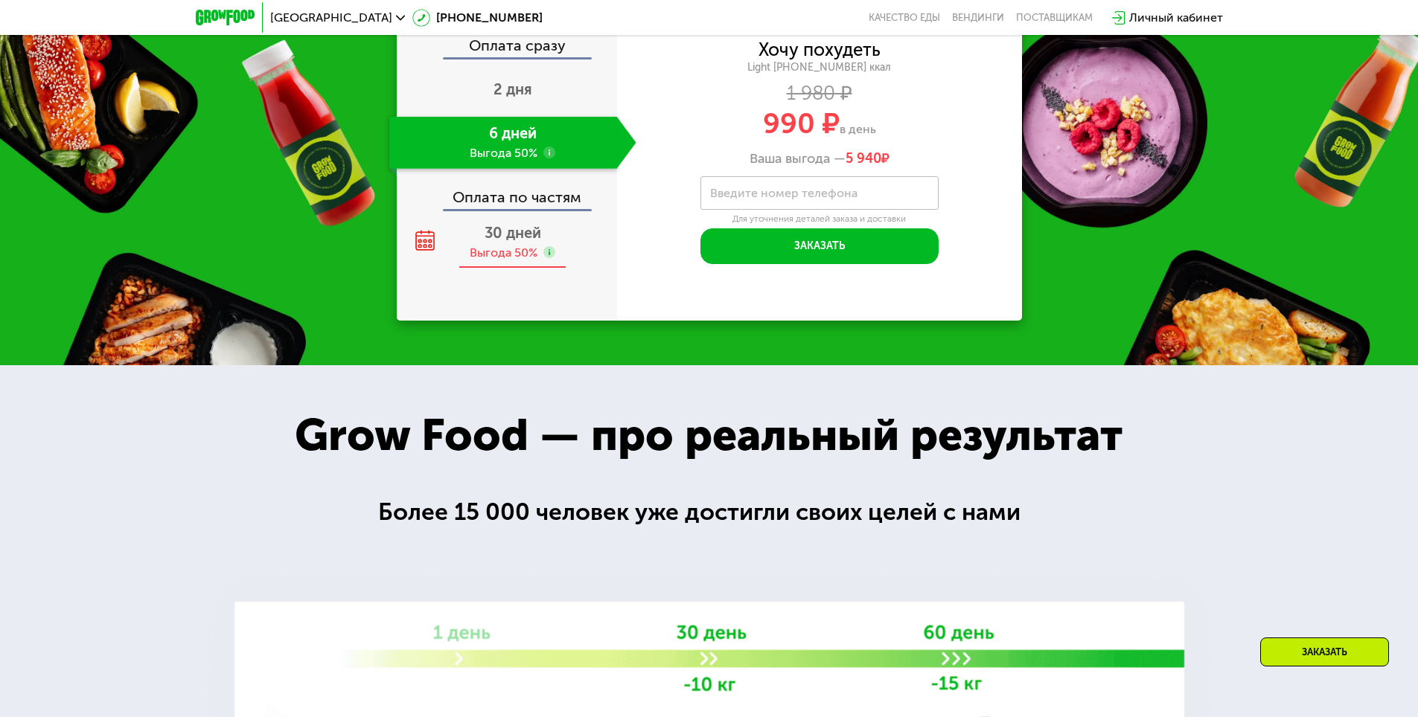
click at [496, 242] on span "30 дней" at bounding box center [513, 233] width 57 height 18
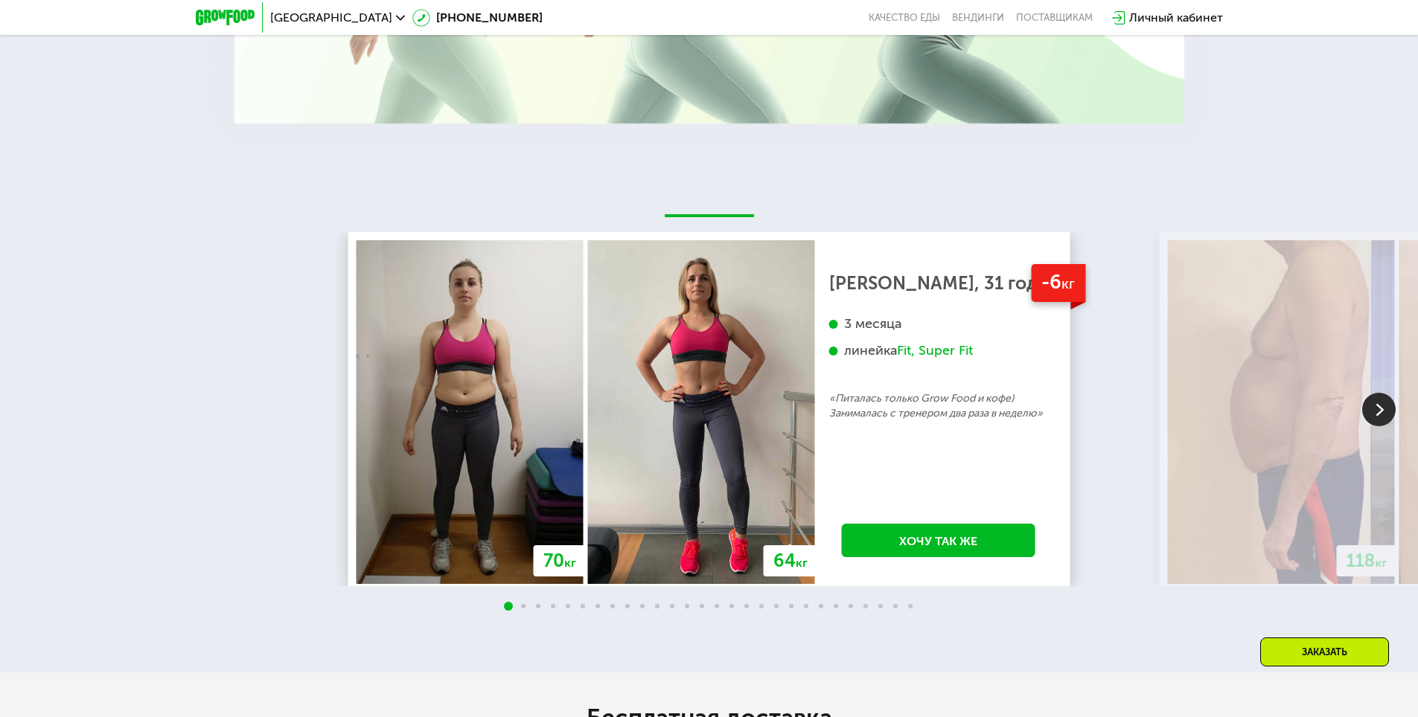
scroll to position [3020, 0]
